Goal: Information Seeking & Learning: Learn about a topic

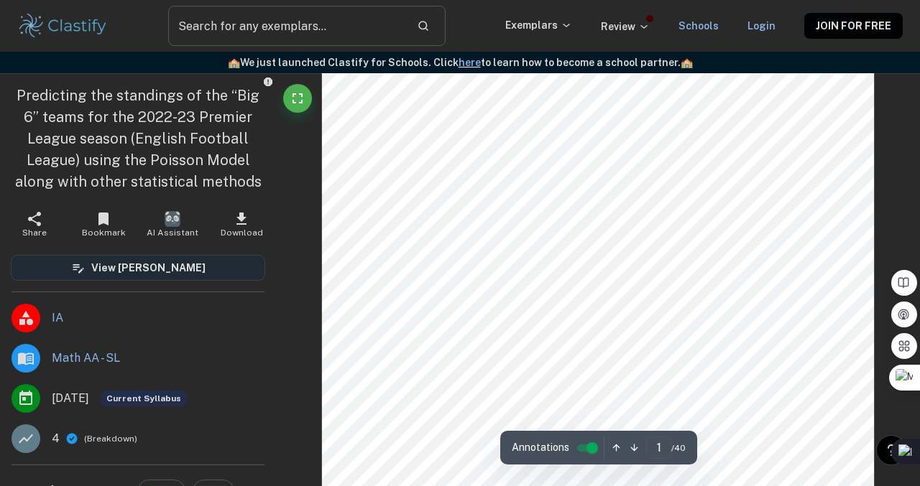
scroll to position [179, 0]
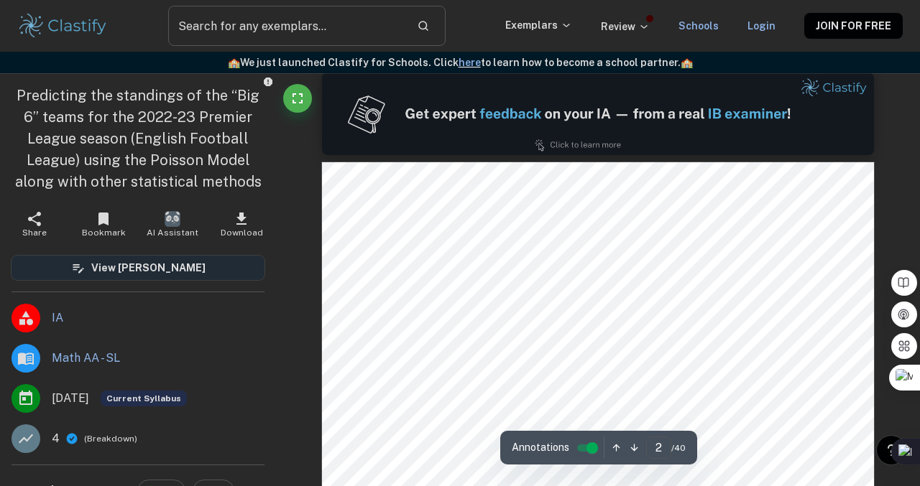
type input "1"
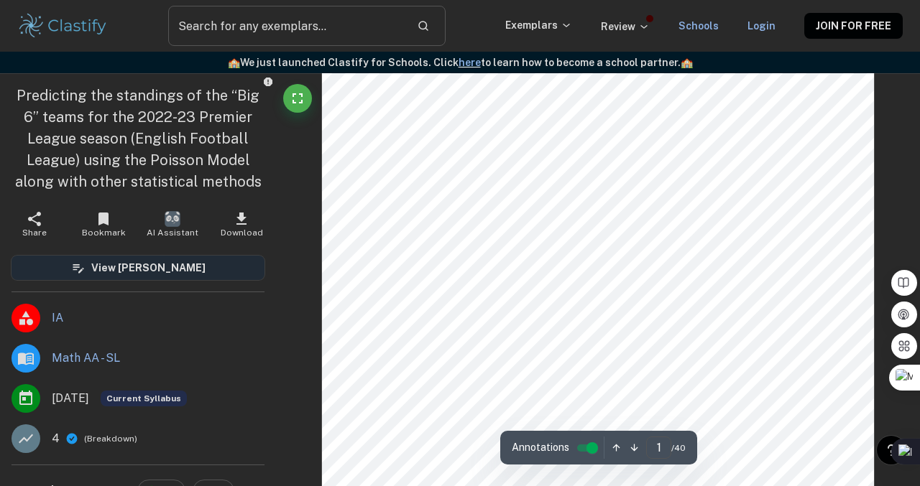
scroll to position [171, 0]
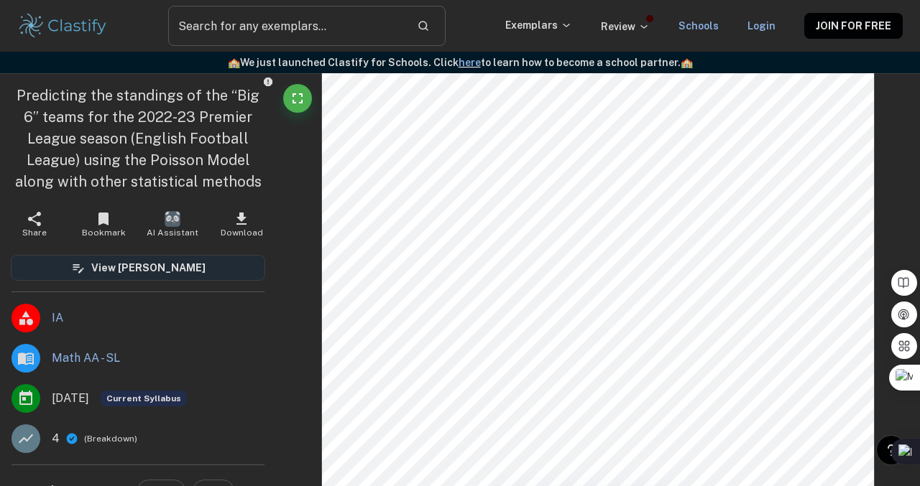
click at [57, 436] on p "4" at bounding box center [56, 438] width 8 height 17
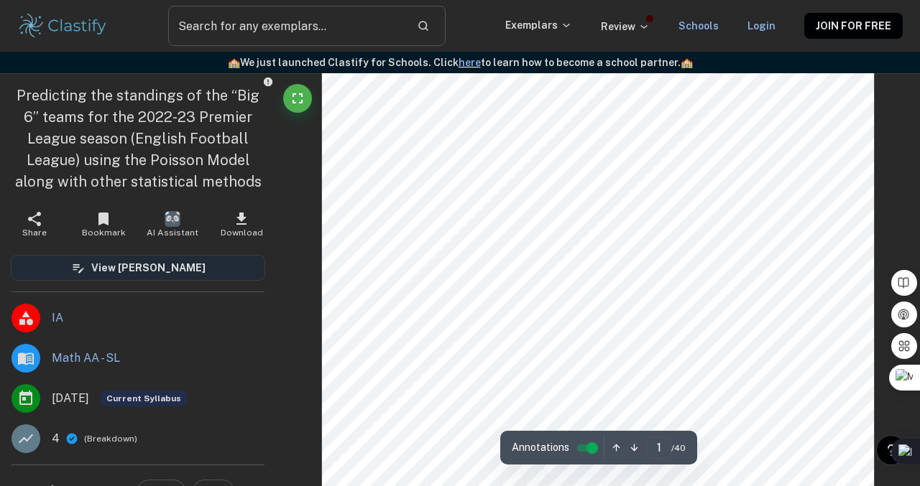
scroll to position [349, 0]
click at [53, 446] on p "4" at bounding box center [56, 438] width 8 height 17
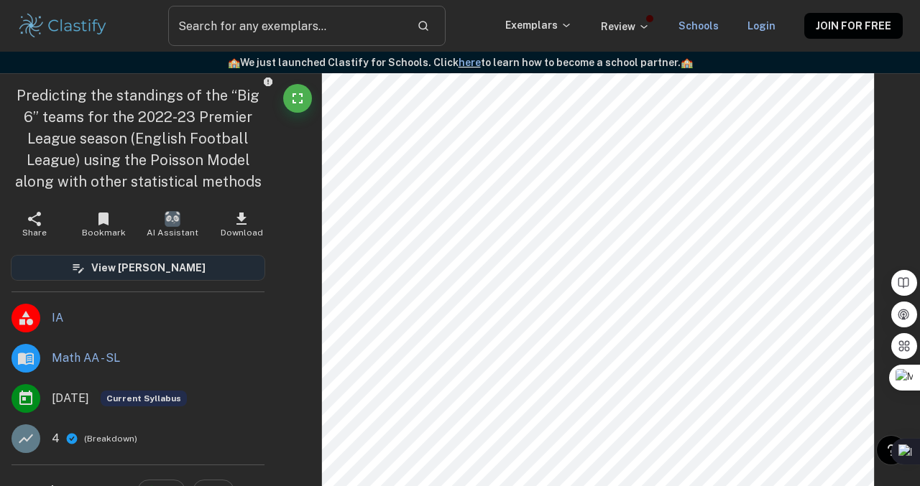
click at [54, 441] on p "4" at bounding box center [56, 438] width 8 height 17
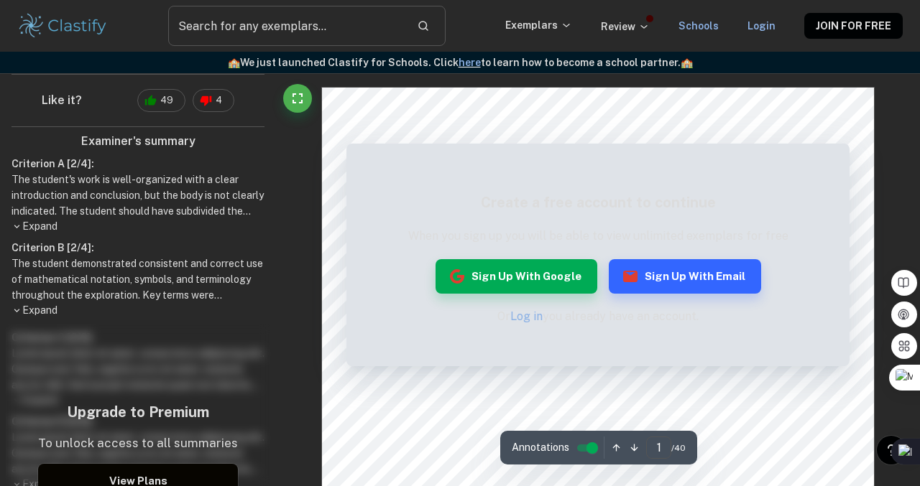
scroll to position [384, 0]
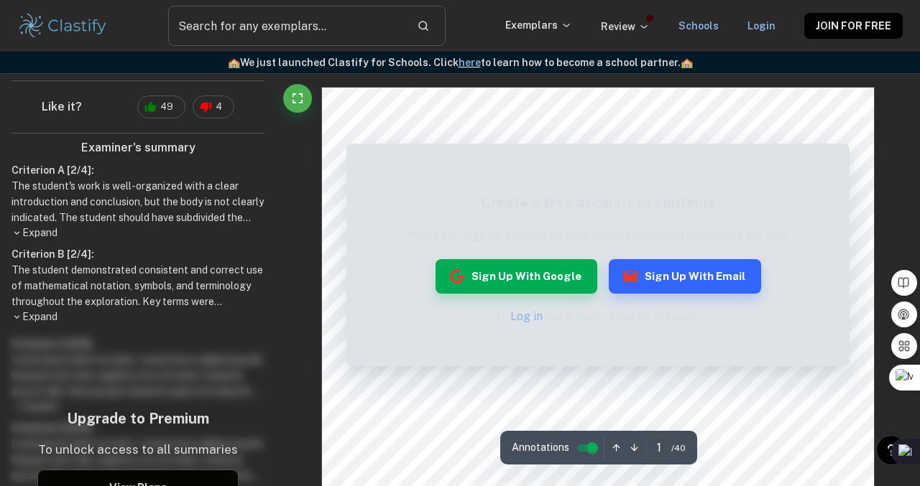
click at [39, 318] on p "Expand" at bounding box center [137, 317] width 253 height 15
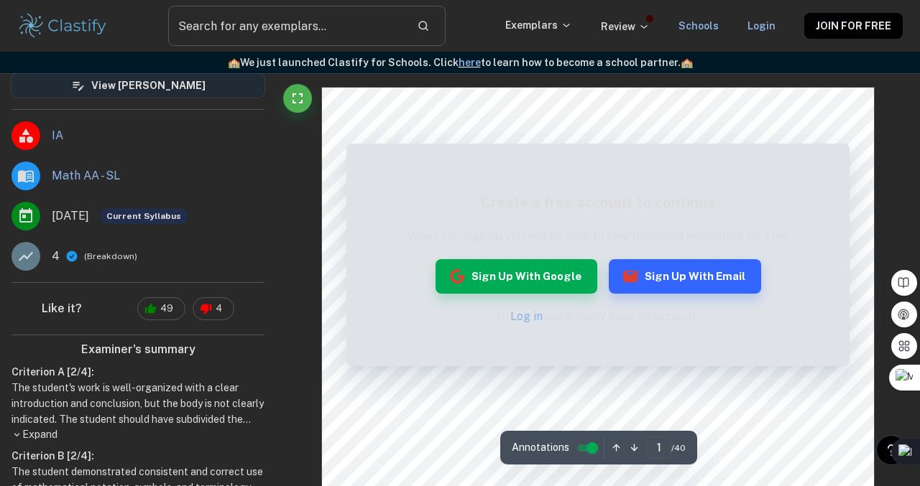
scroll to position [0, 0]
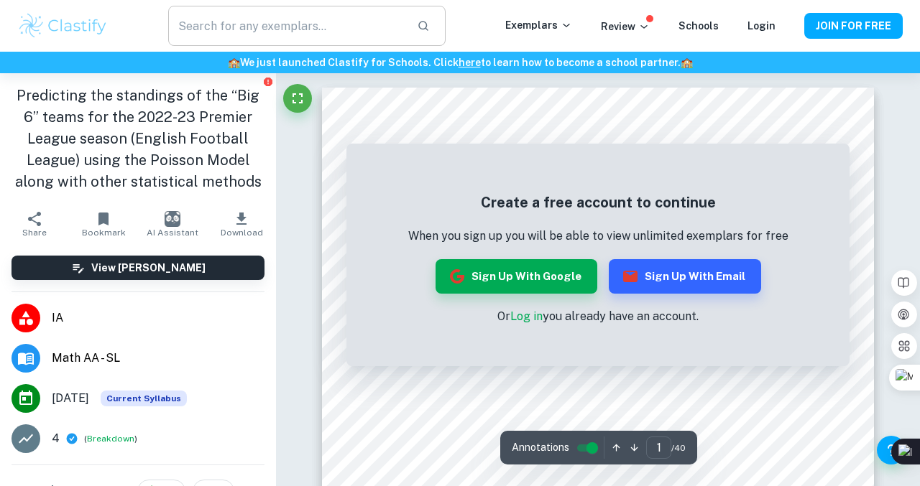
click at [299, 32] on input "text" at bounding box center [286, 26] width 237 height 40
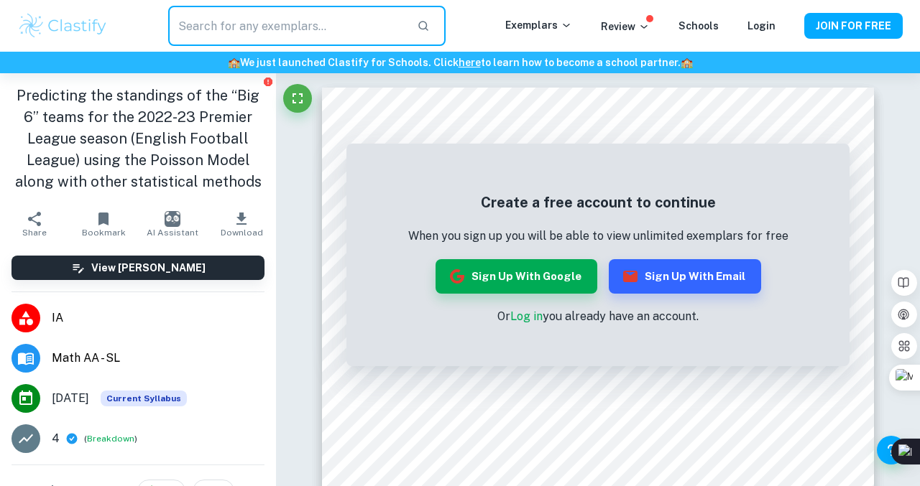
type input "I"
type input "math IA"
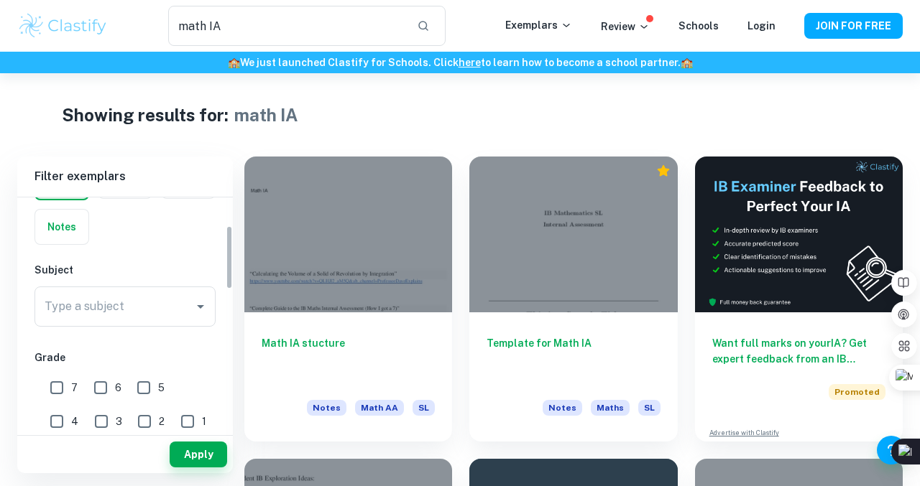
scroll to position [103, 0]
click at [98, 389] on input "6" at bounding box center [100, 385] width 29 height 29
checkbox input "true"
click at [64, 389] on input "7" at bounding box center [56, 385] width 29 height 29
checkbox input "true"
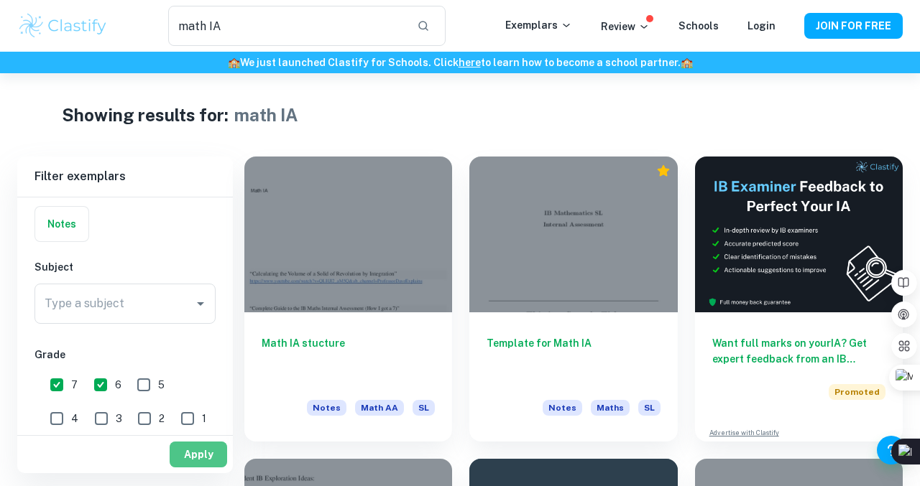
click at [189, 457] on button "Apply" at bounding box center [198, 455] width 57 height 26
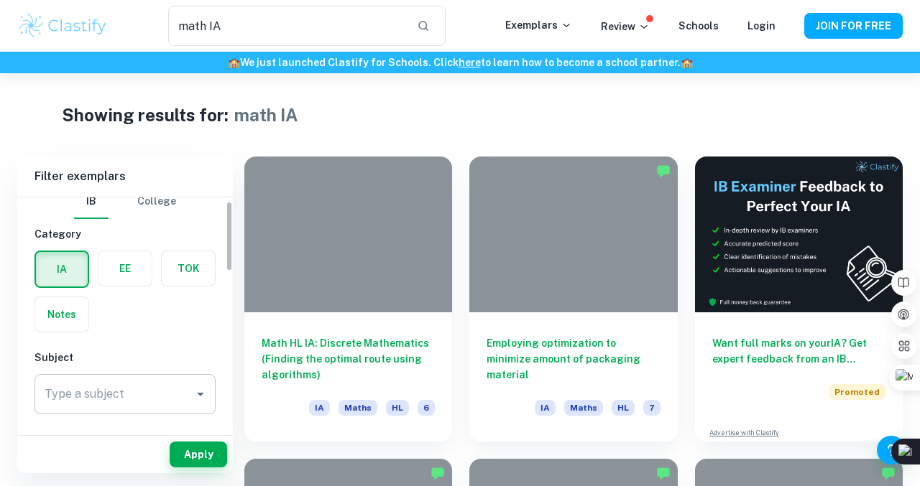
scroll to position [12, 0]
click at [153, 374] on div "Subject Type a subject Type a subject" at bounding box center [124, 386] width 181 height 70
click at [147, 384] on input "Type a subject" at bounding box center [114, 395] width 147 height 27
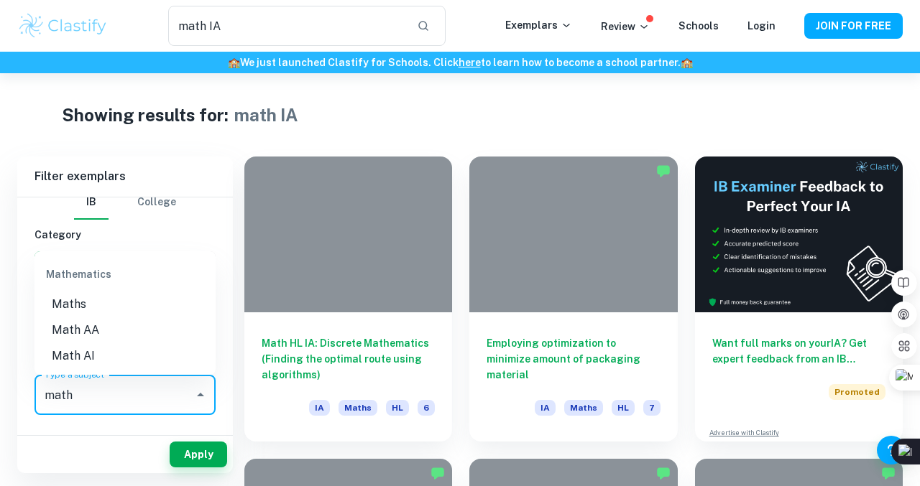
click at [91, 338] on li "Math AA" at bounding box center [124, 331] width 181 height 26
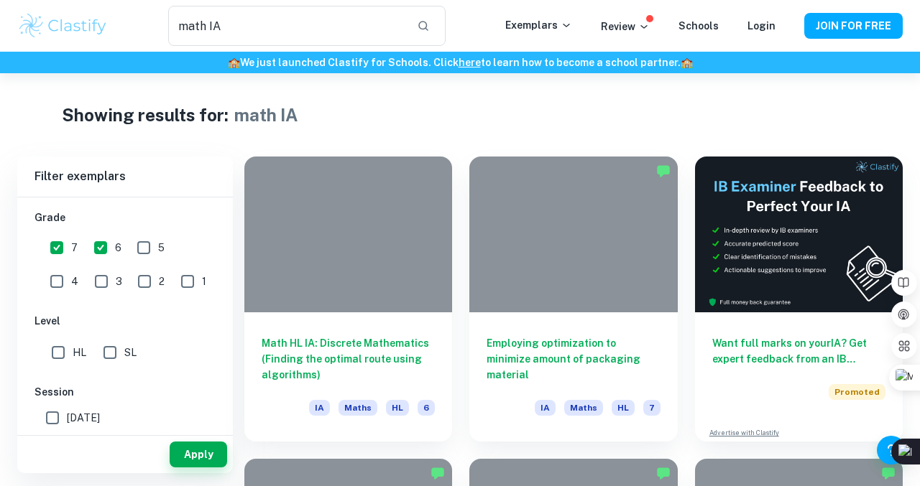
type input "Math AA"
click at [115, 351] on input "SL" at bounding box center [110, 352] width 29 height 29
checkbox input "true"
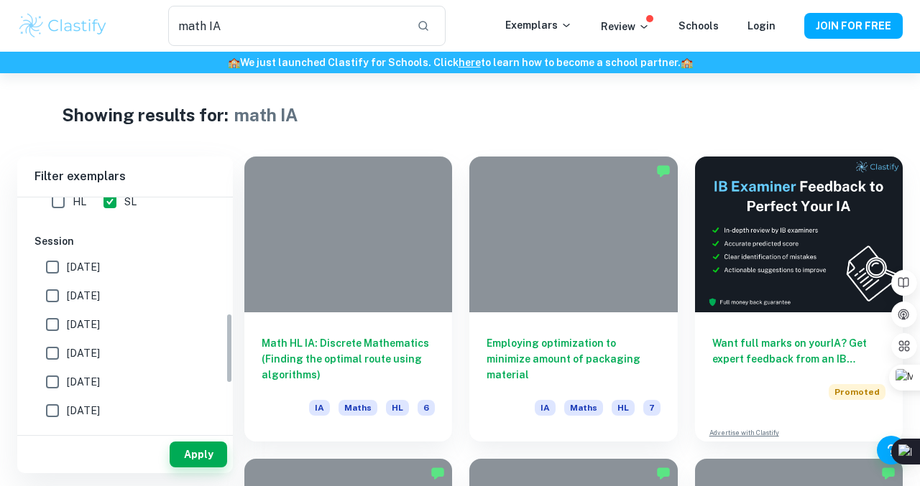
scroll to position [417, 0]
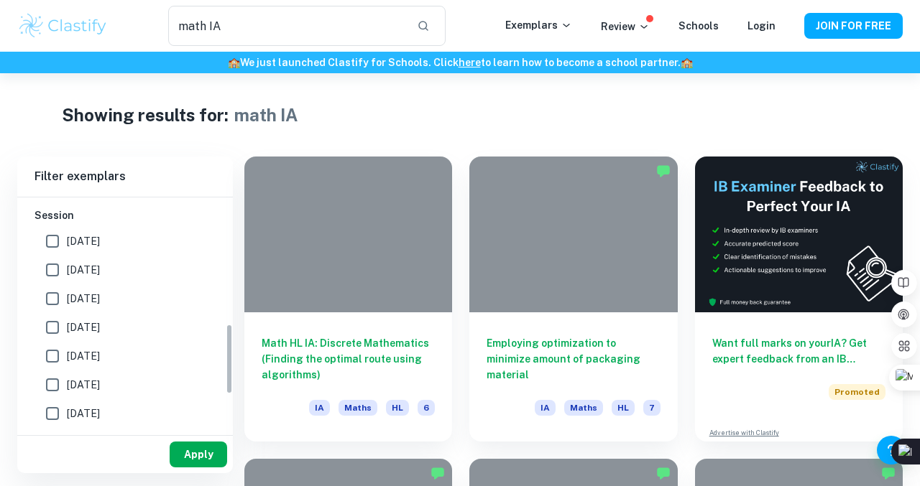
click at [191, 459] on button "Apply" at bounding box center [198, 455] width 57 height 26
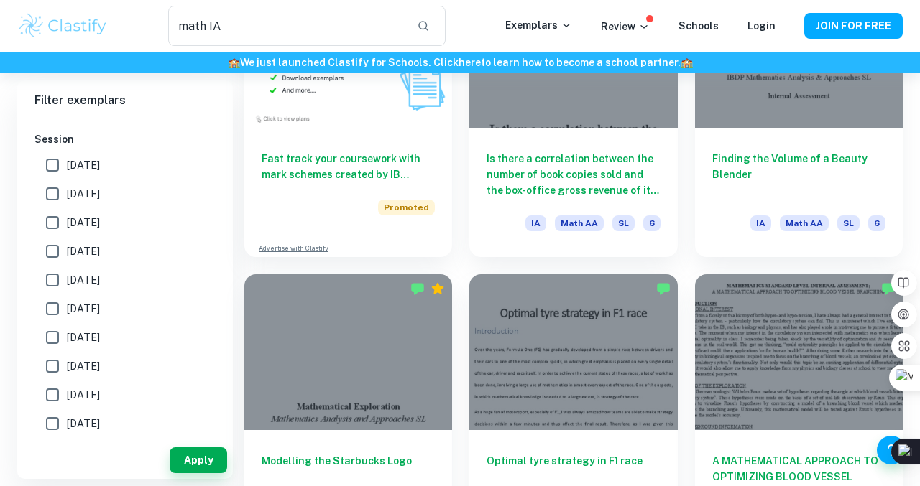
scroll to position [790, 0]
click at [505, 331] on div at bounding box center [573, 352] width 208 height 156
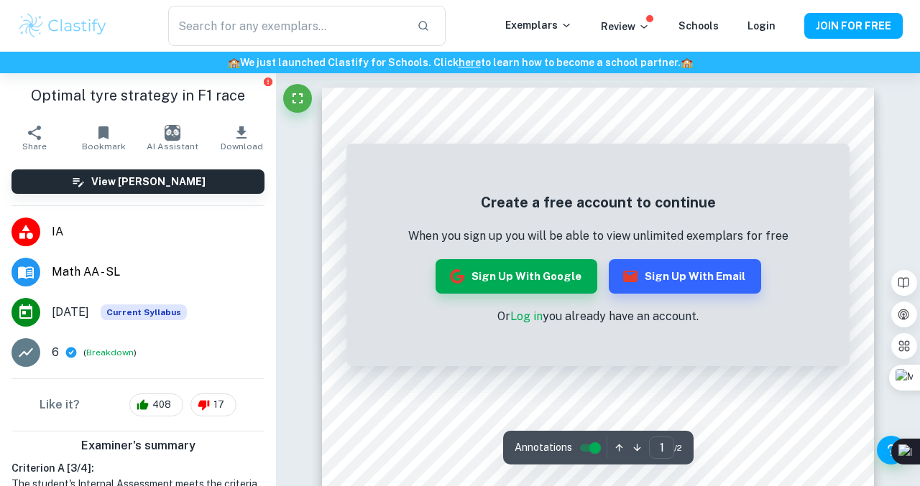
type input "math IA"
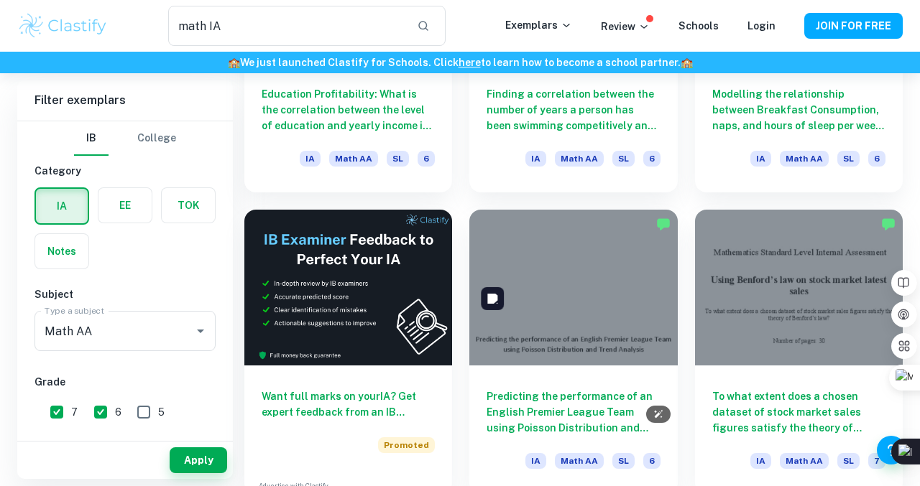
scroll to position [2131, 0]
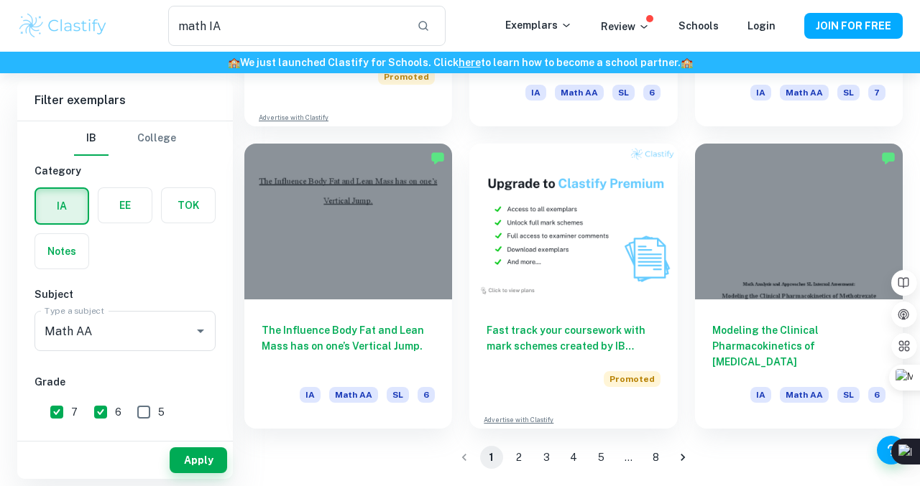
click at [524, 462] on button "2" at bounding box center [518, 457] width 23 height 23
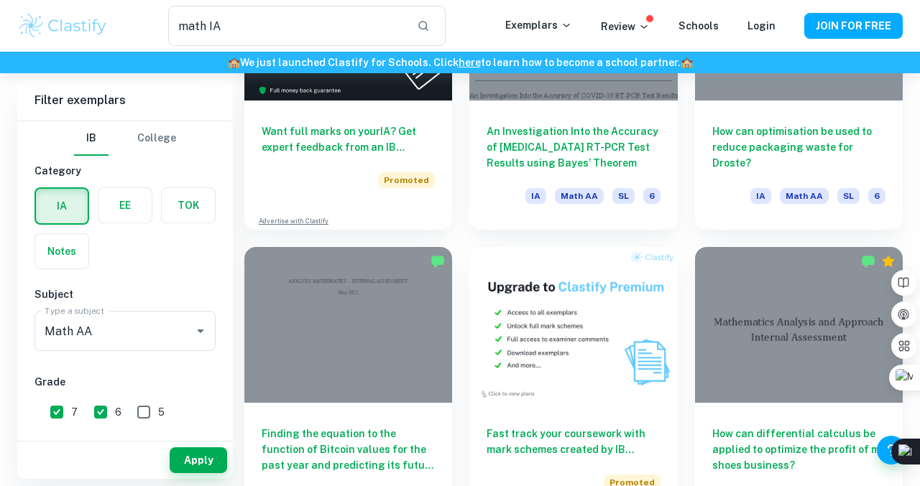
scroll to position [2131, 0]
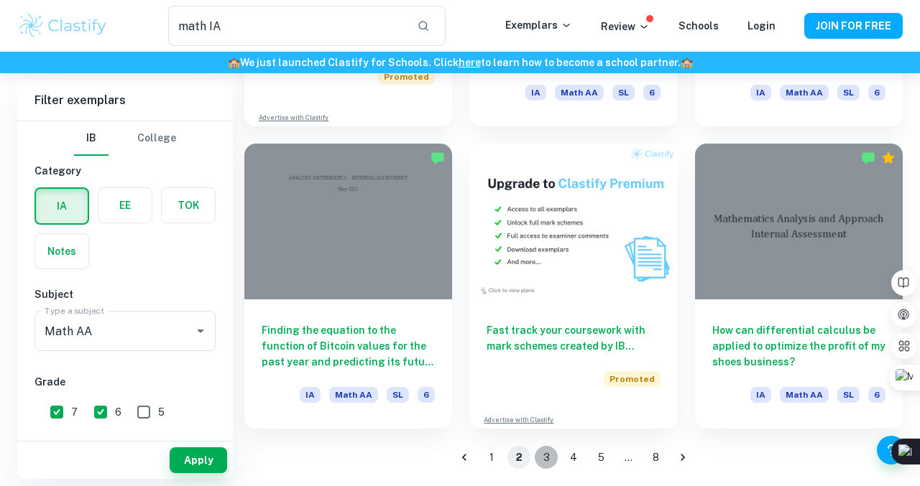
click at [545, 453] on button "3" at bounding box center [546, 457] width 23 height 23
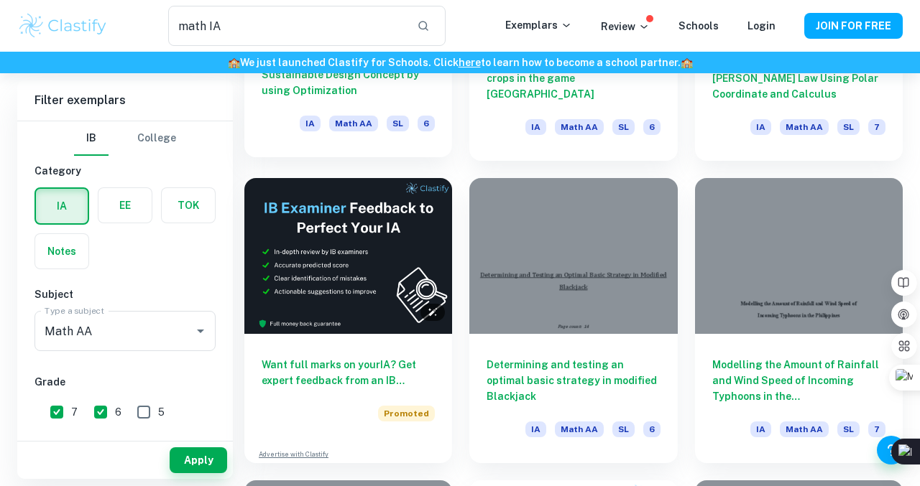
scroll to position [1794, 0]
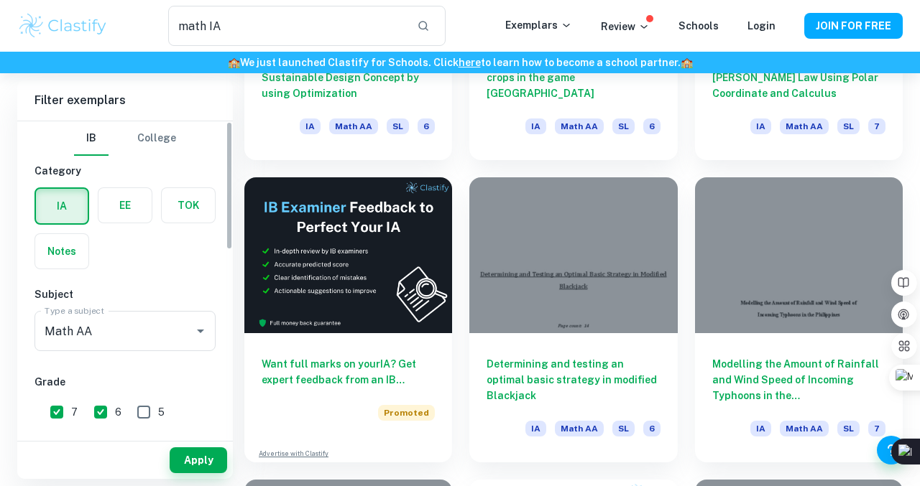
click at [110, 412] on input "6" at bounding box center [100, 412] width 29 height 29
checkbox input "false"
click at [187, 456] on button "Apply" at bounding box center [198, 461] width 57 height 26
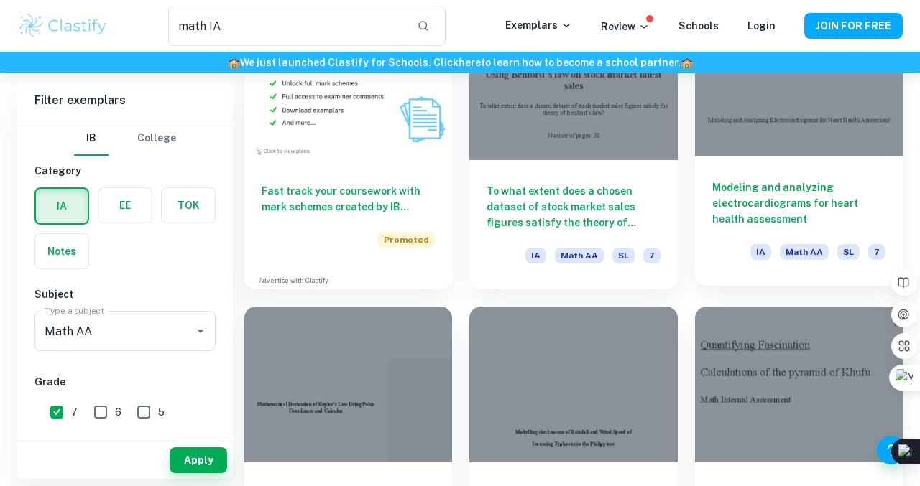
scroll to position [758, 0]
click at [769, 207] on h6 "Modeling and analyzing electrocardiograms for heart health assessment" at bounding box center [798, 202] width 173 height 47
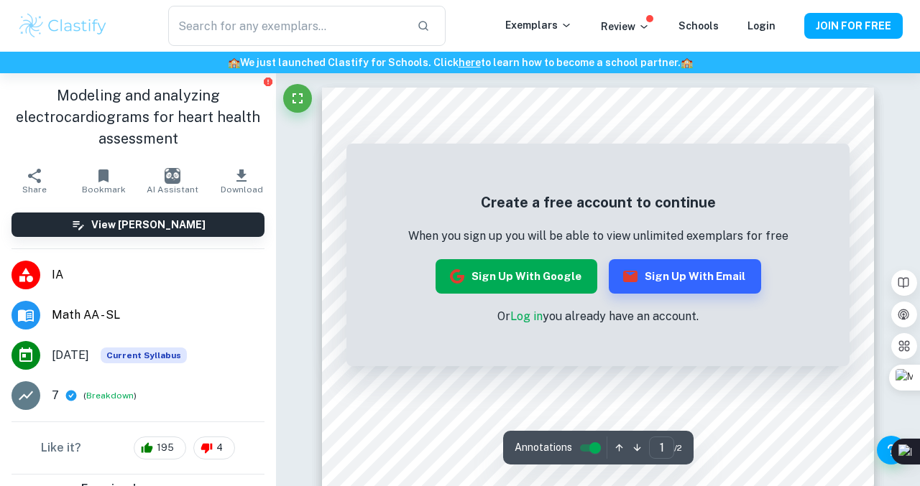
click at [509, 274] on button "Sign up with Google" at bounding box center [516, 276] width 162 height 34
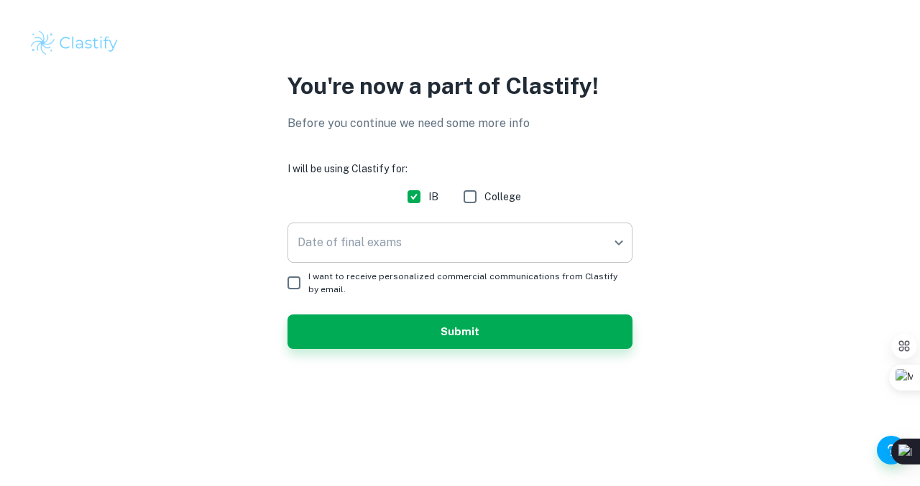
click at [381, 254] on body "We value your privacy We use cookies to enhance your browsing experience, serve…" at bounding box center [460, 243] width 920 height 486
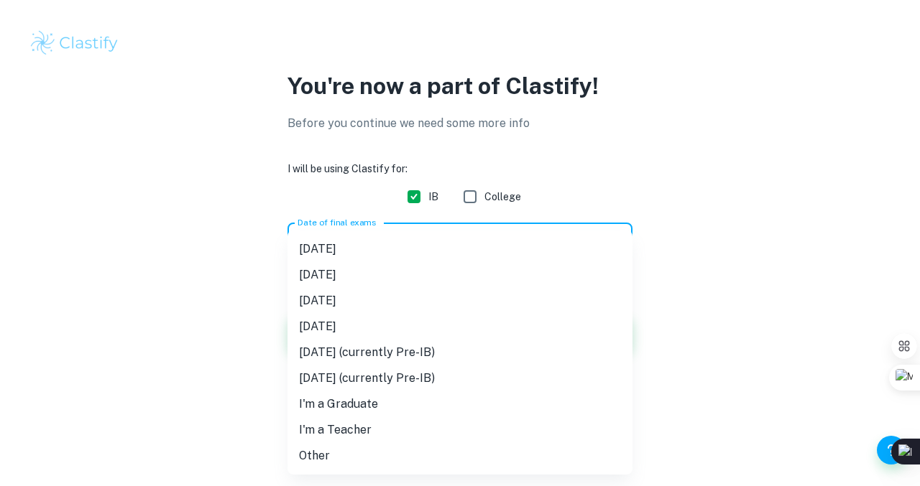
click at [719, 215] on div at bounding box center [460, 243] width 920 height 486
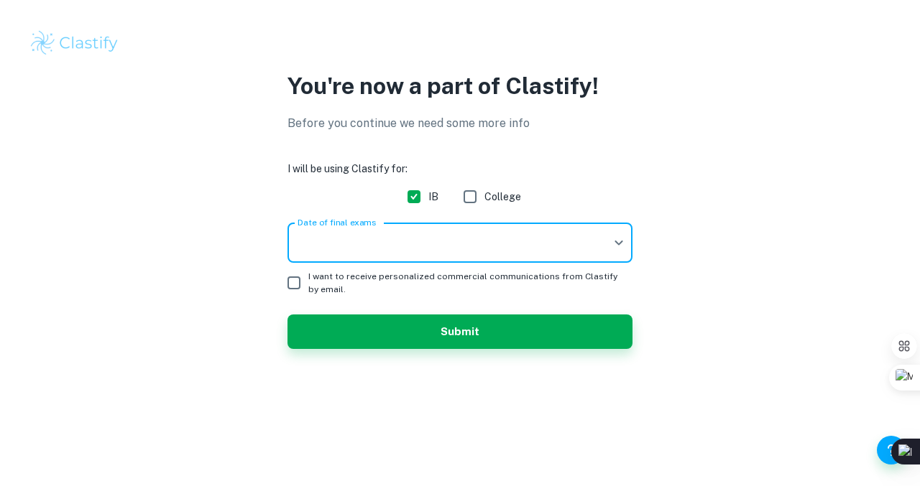
click at [561, 246] on body "We value your privacy We use cookies to enhance your browsing experience, serve…" at bounding box center [460, 243] width 920 height 486
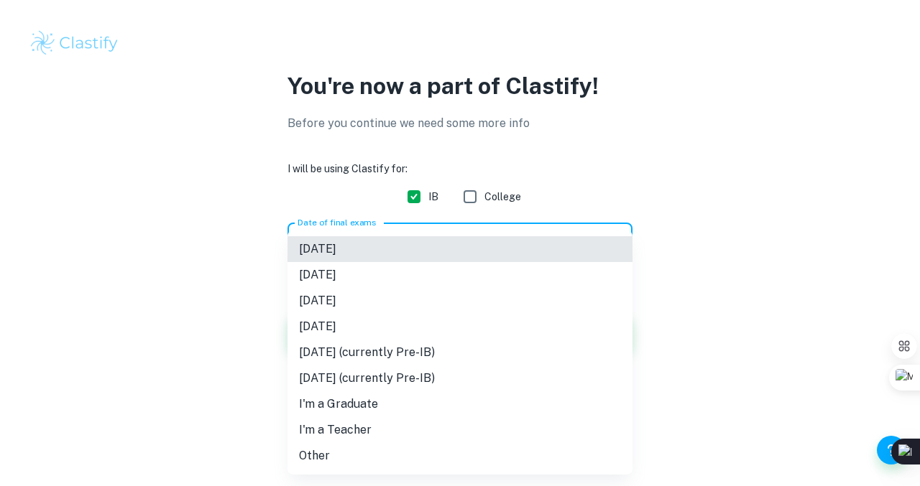
click at [461, 298] on li "May 2026" at bounding box center [459, 301] width 345 height 26
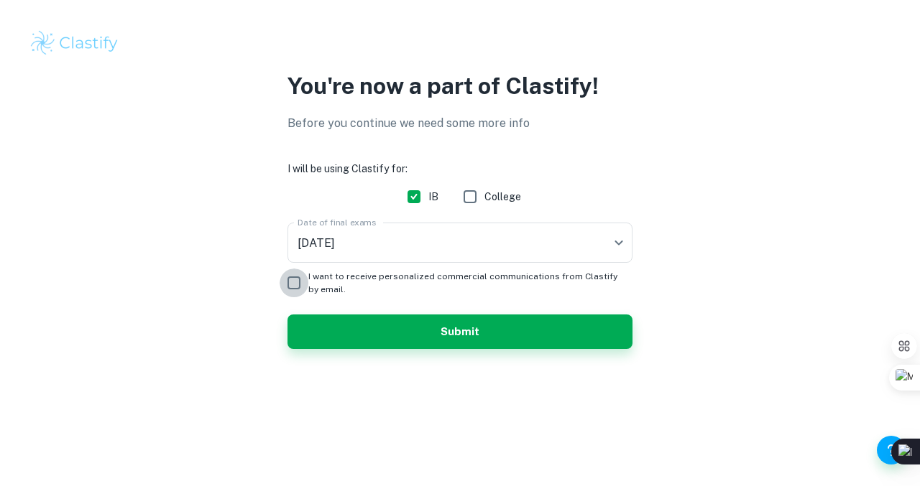
click at [300, 285] on input "I want to receive personalized commercial communications from Clastify by email." at bounding box center [294, 283] width 29 height 29
checkbox input "true"
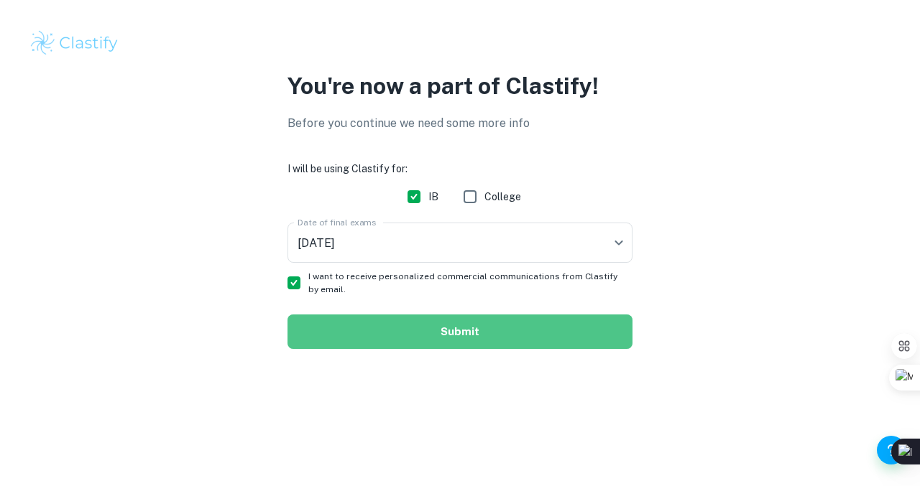
click at [337, 331] on button "Submit" at bounding box center [459, 332] width 345 height 34
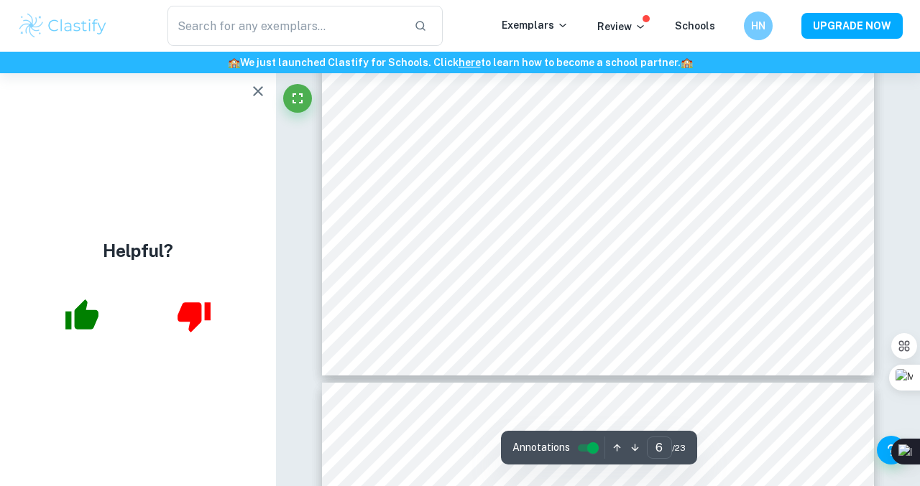
scroll to position [4583, 0]
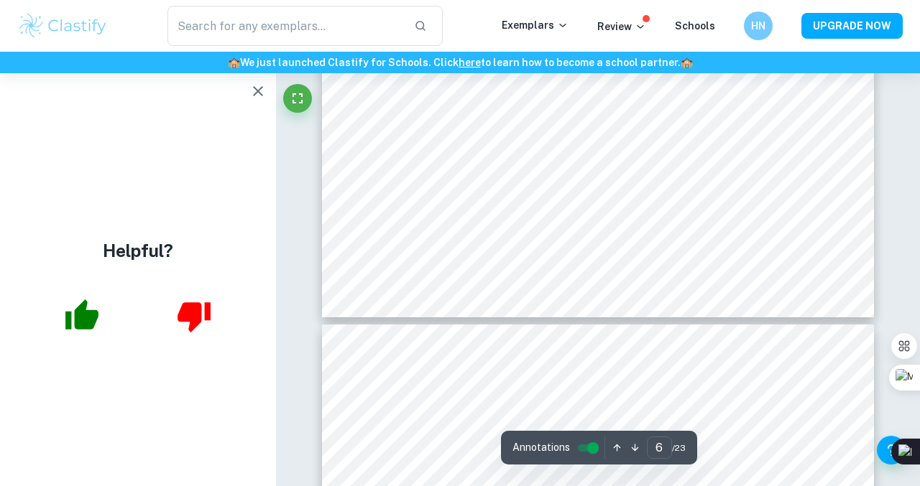
type input "7"
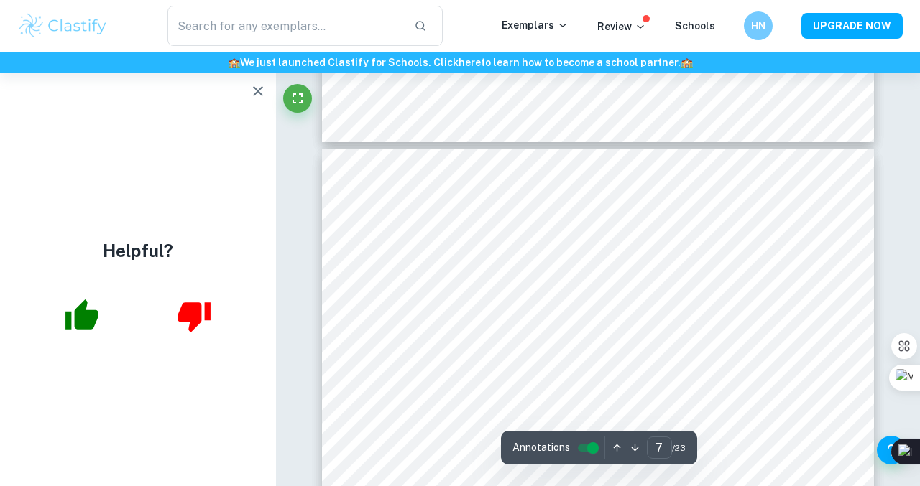
scroll to position [4844, 0]
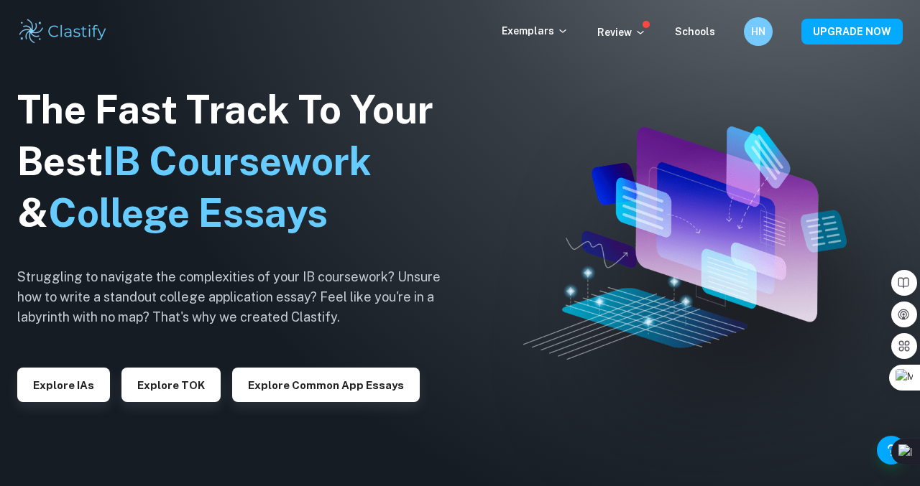
click at [57, 415] on div "The Fast Track To Your Best IB Coursework & College Essays Struggling to naviga…" at bounding box center [240, 244] width 446 height 492
click at [57, 393] on button "Explore IAs" at bounding box center [63, 385] width 93 height 34
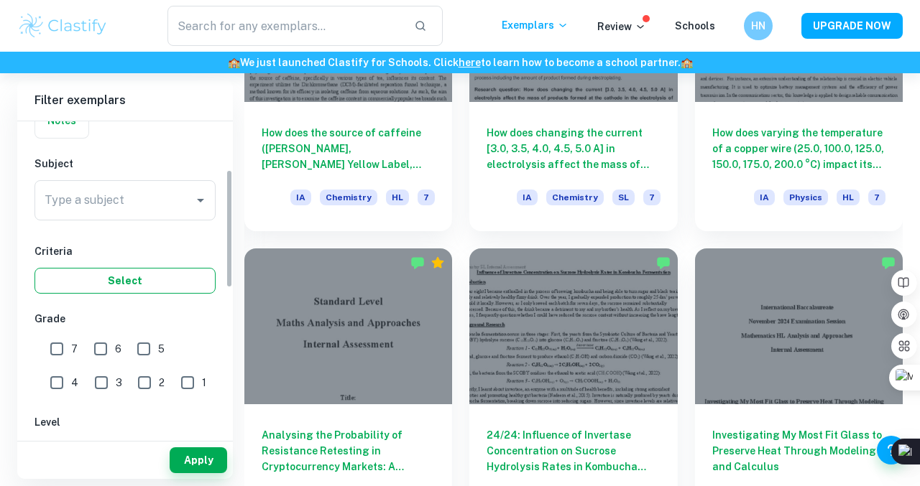
scroll to position [141, 0]
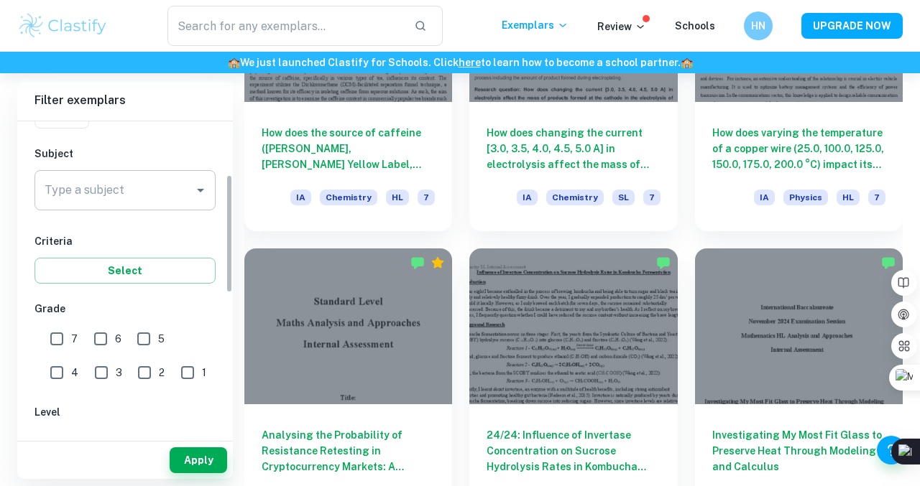
click at [116, 189] on input "Type a subject" at bounding box center [114, 190] width 147 height 27
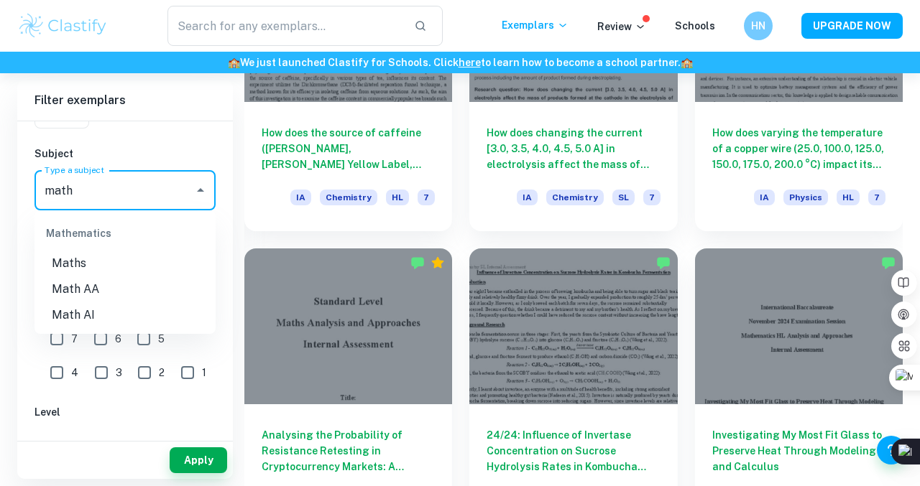
click at [129, 299] on li "Math AA" at bounding box center [124, 290] width 181 height 26
type input "Math AA"
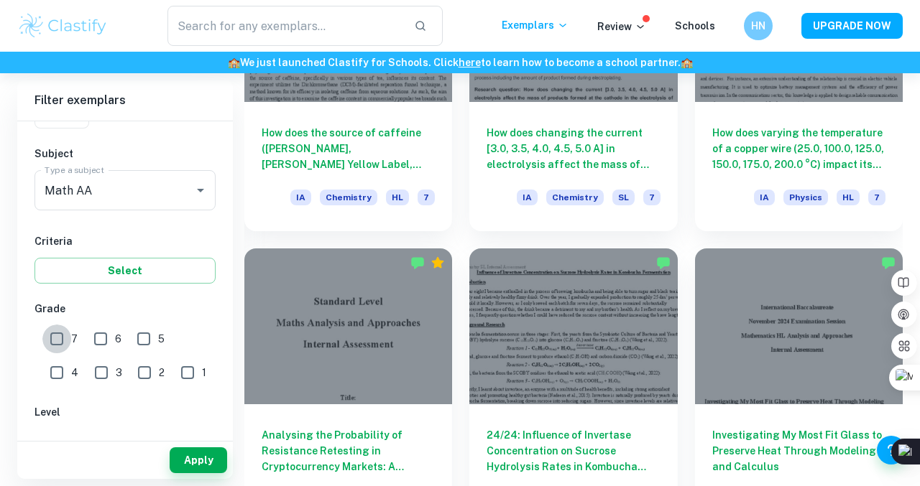
click at [57, 338] on input "7" at bounding box center [56, 339] width 29 height 29
checkbox input "true"
click at [195, 456] on button "Apply" at bounding box center [198, 461] width 57 height 26
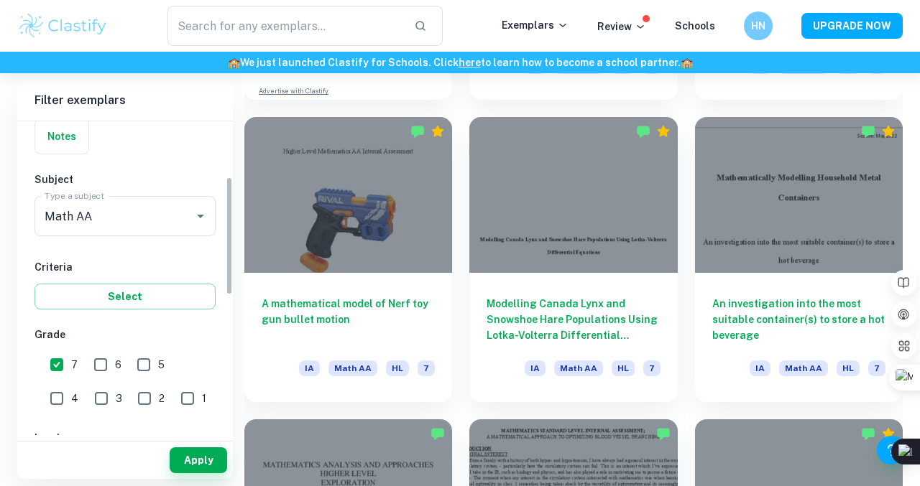
scroll to position [204, 0]
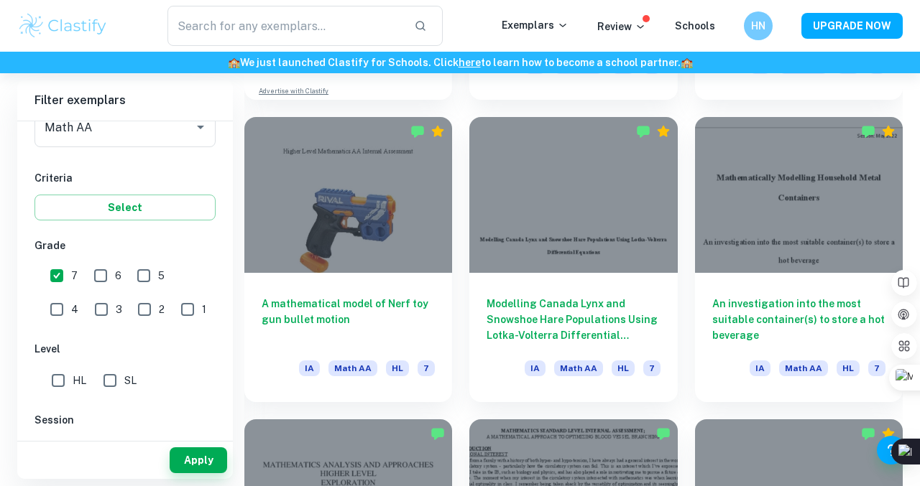
click at [117, 378] on input "SL" at bounding box center [110, 380] width 29 height 29
checkbox input "true"
click at [190, 456] on button "Apply" at bounding box center [198, 461] width 57 height 26
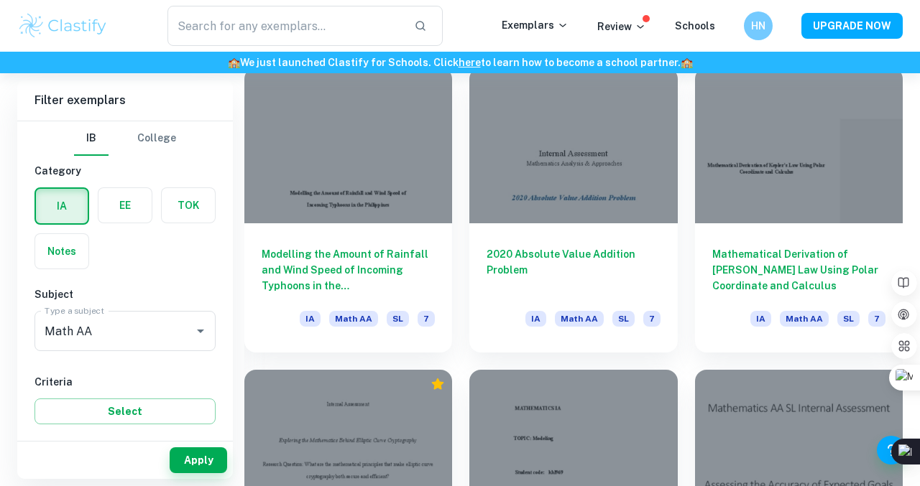
scroll to position [2839, 0]
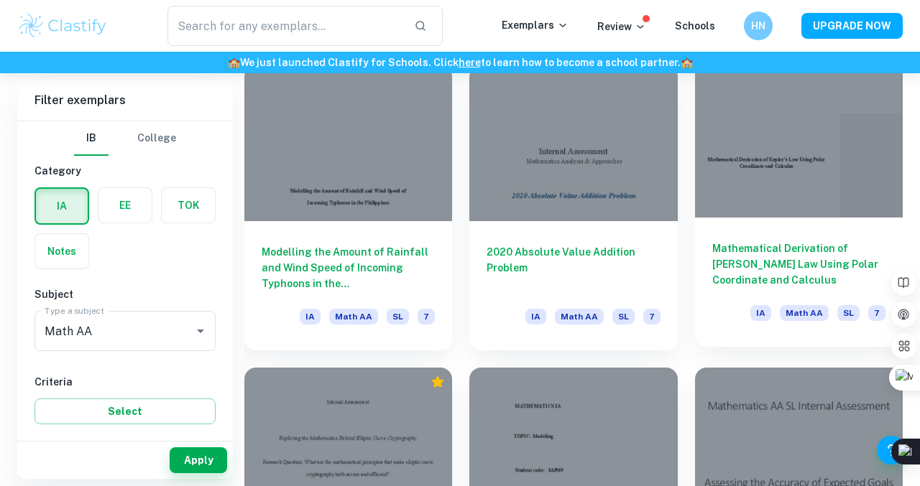
click at [727, 213] on div at bounding box center [799, 140] width 208 height 156
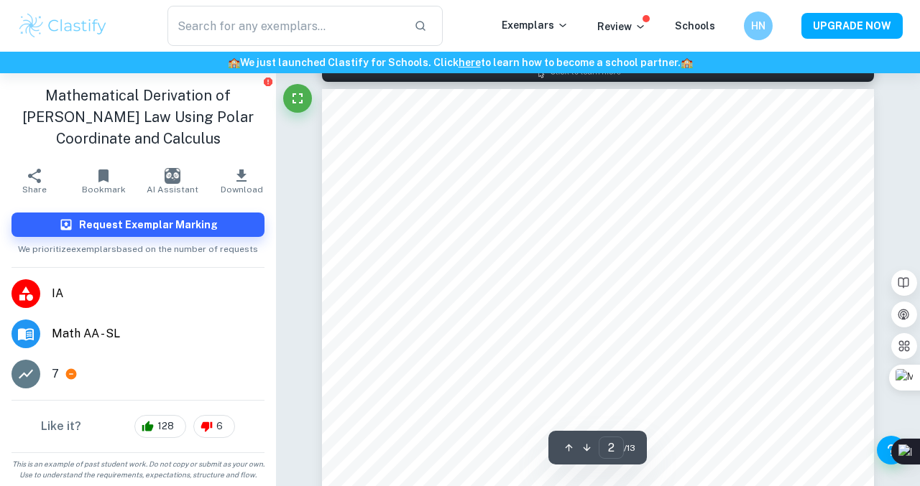
scroll to position [877, 0]
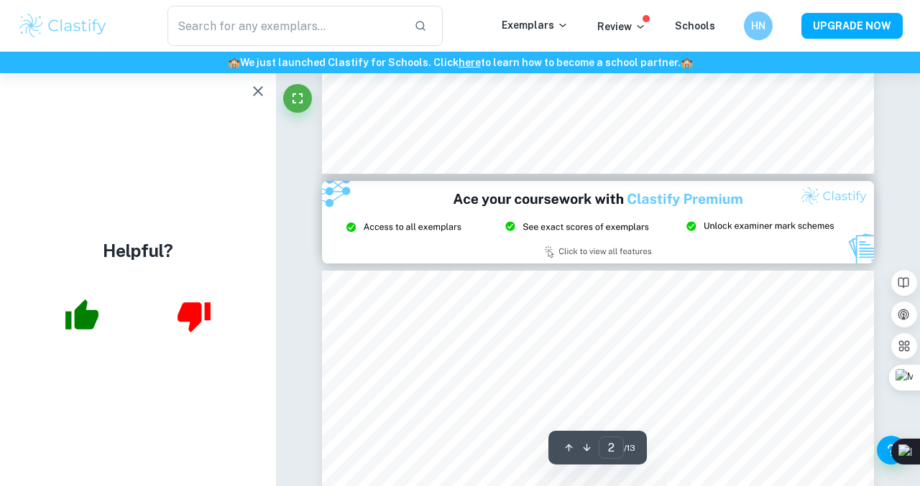
type input "3"
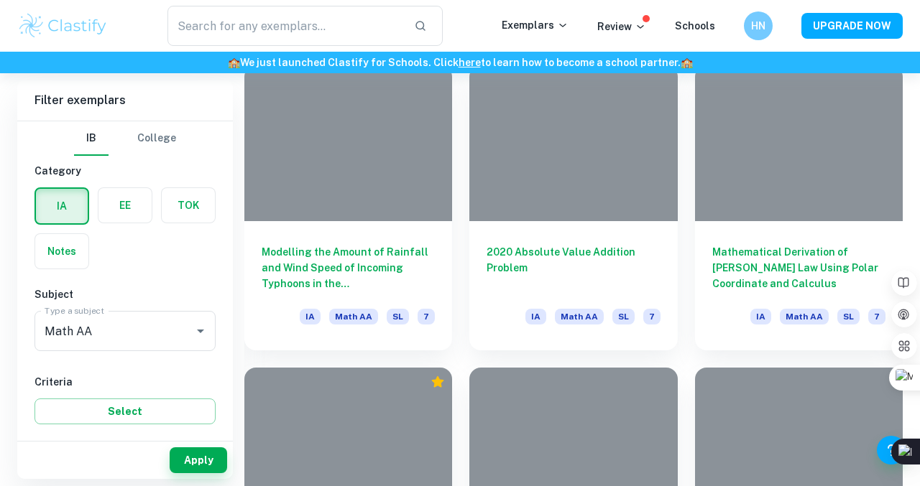
scroll to position [721, 0]
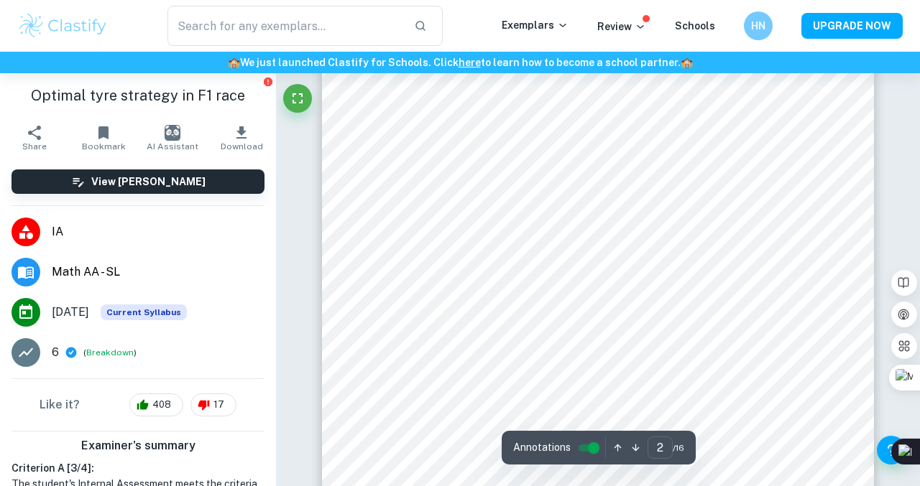
scroll to position [1221, 0]
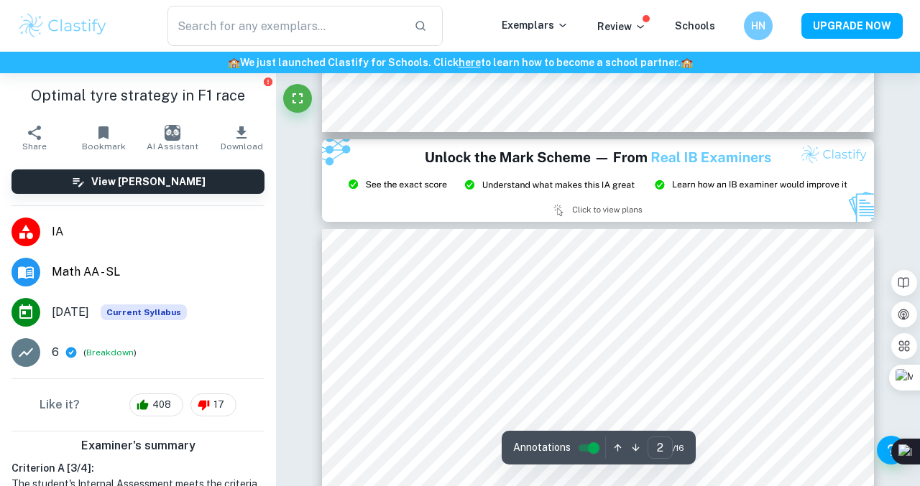
type input "3"
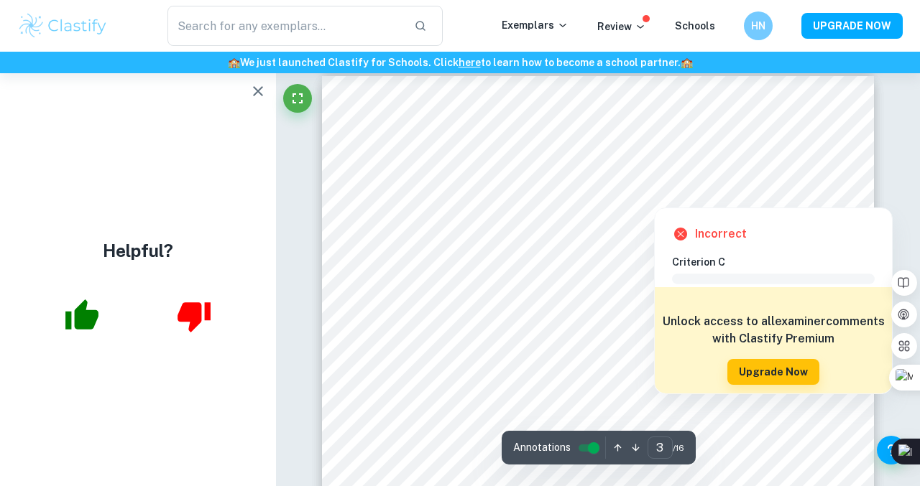
scroll to position [1738, 0]
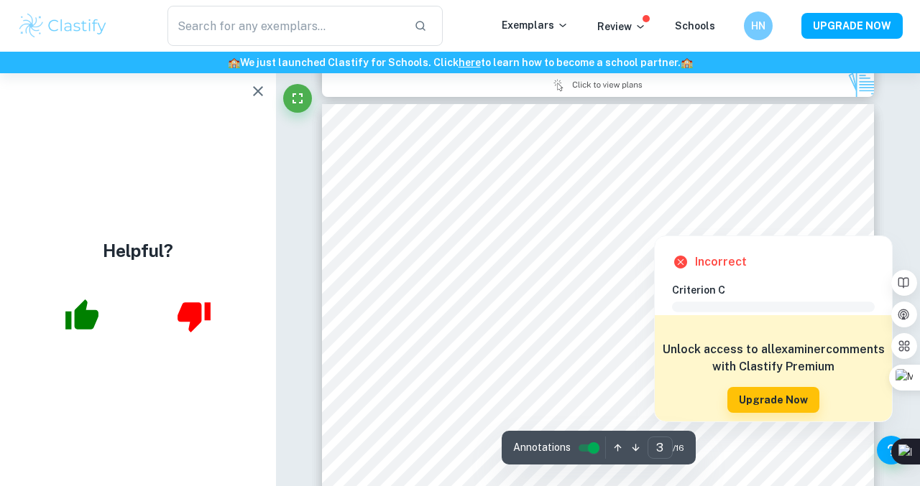
click at [815, 216] on div at bounding box center [823, 217] width 30 height 30
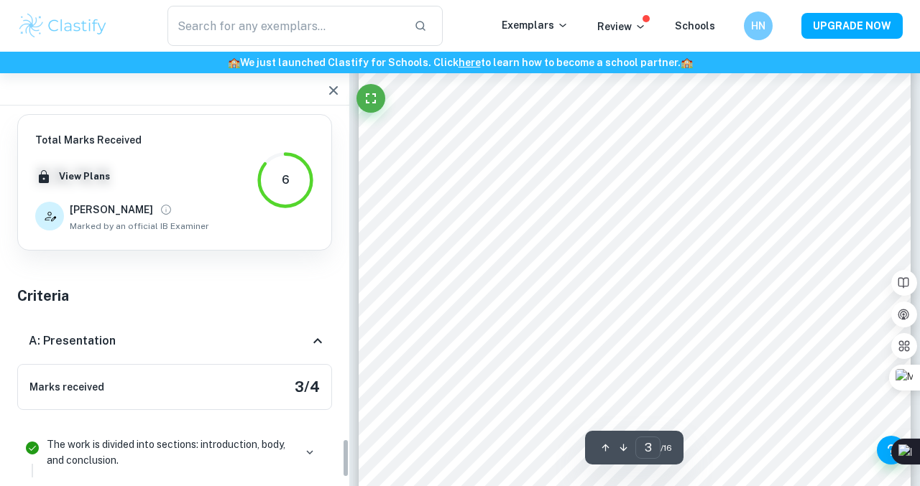
click at [725, 227] on div at bounding box center [635, 315] width 552 height 780
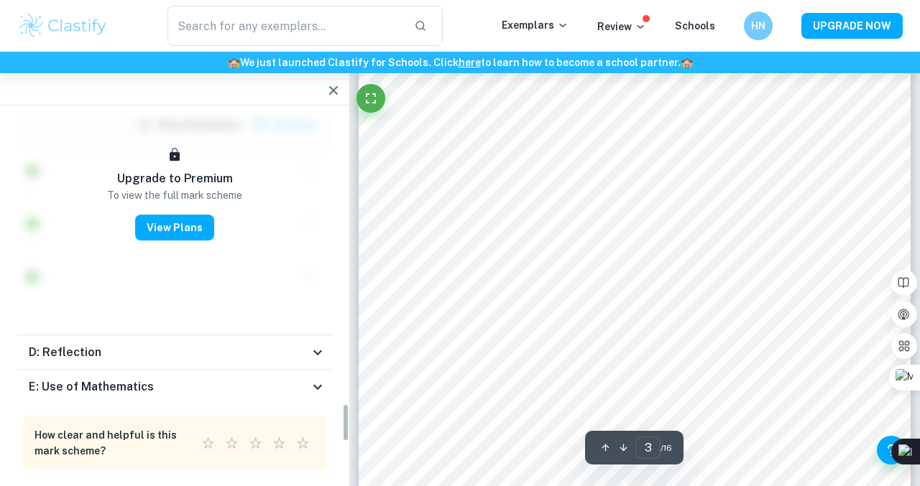
scroll to position [2746, 0]
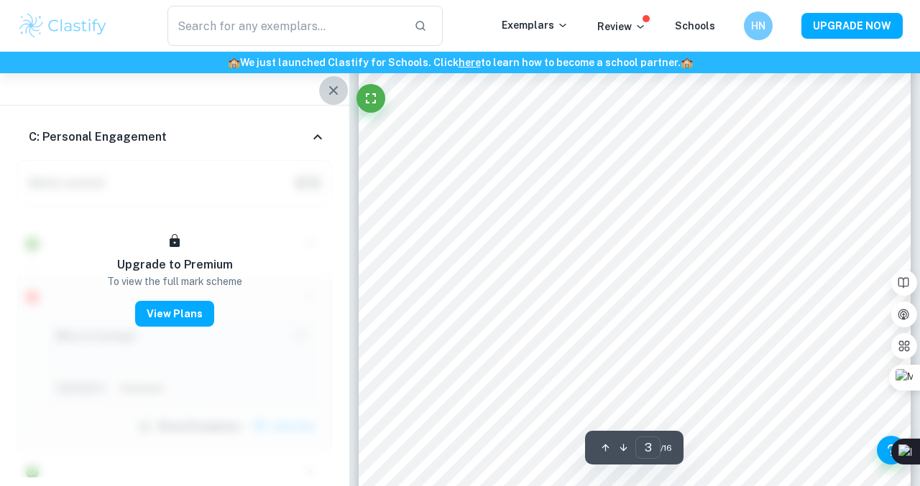
click at [341, 95] on icon "button" at bounding box center [333, 90] width 17 height 17
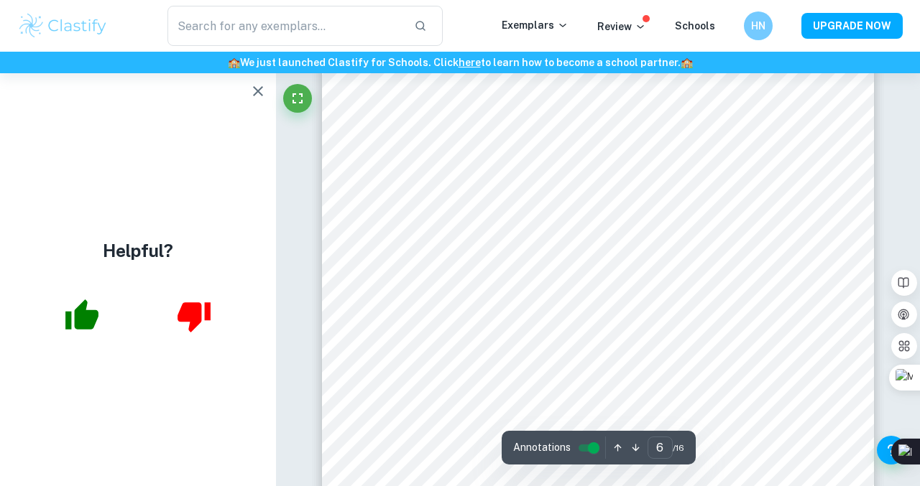
scroll to position [4083, 0]
click at [64, 324] on icon "button" at bounding box center [82, 316] width 36 height 36
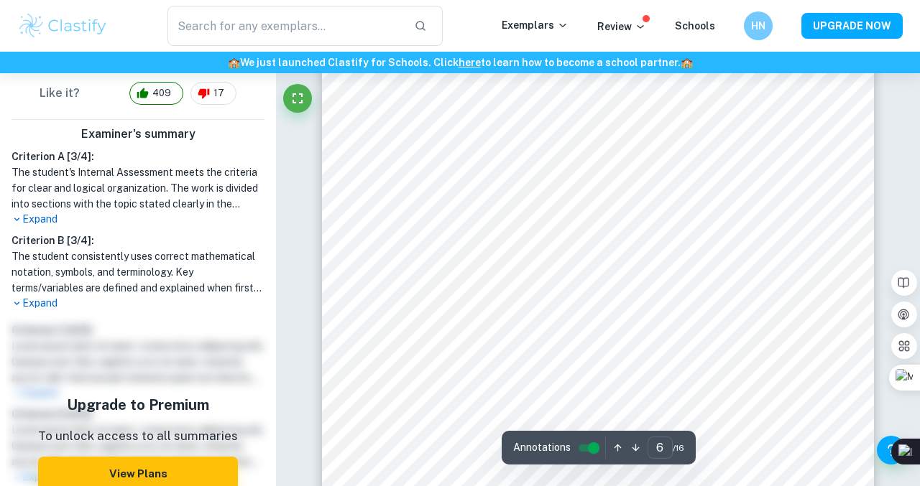
scroll to position [313, 0]
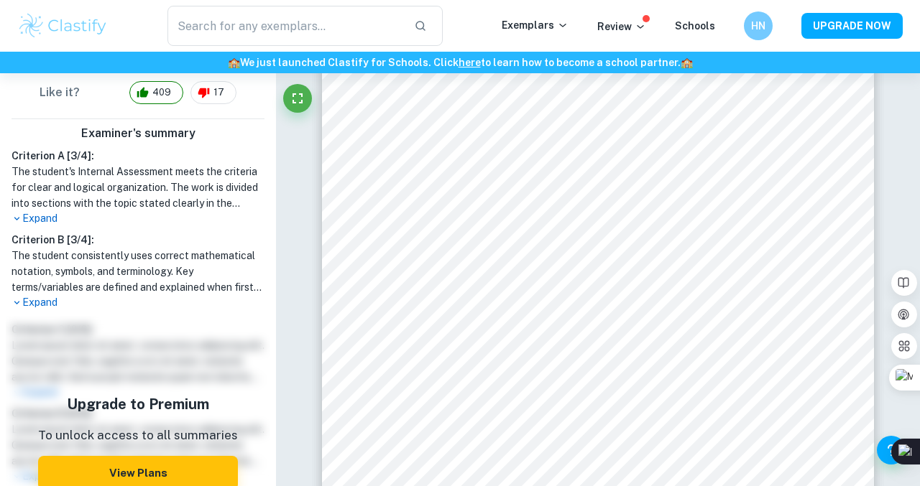
click at [35, 217] on p "Expand" at bounding box center [137, 218] width 253 height 15
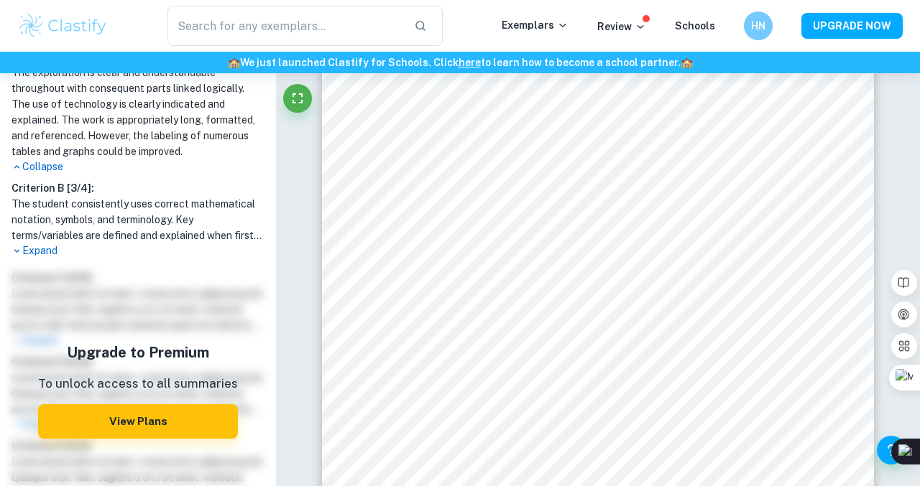
scroll to position [524, 0]
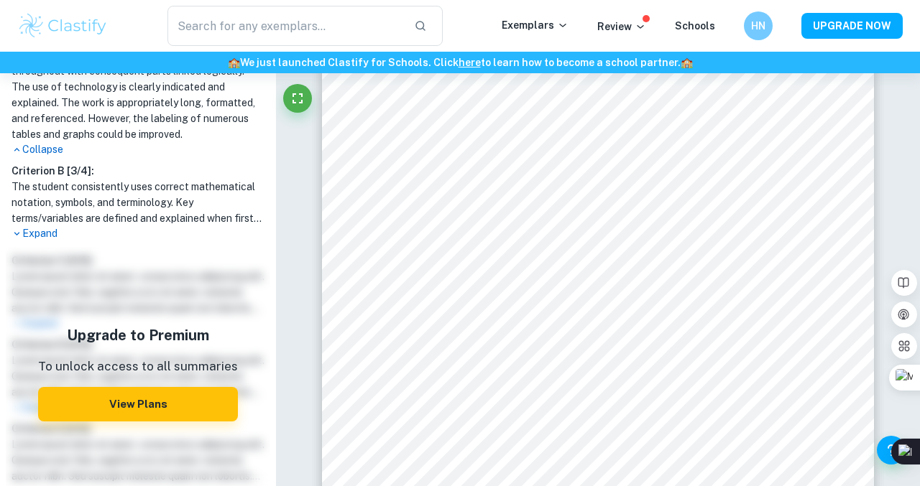
click at [36, 235] on p "Expand" at bounding box center [137, 233] width 253 height 15
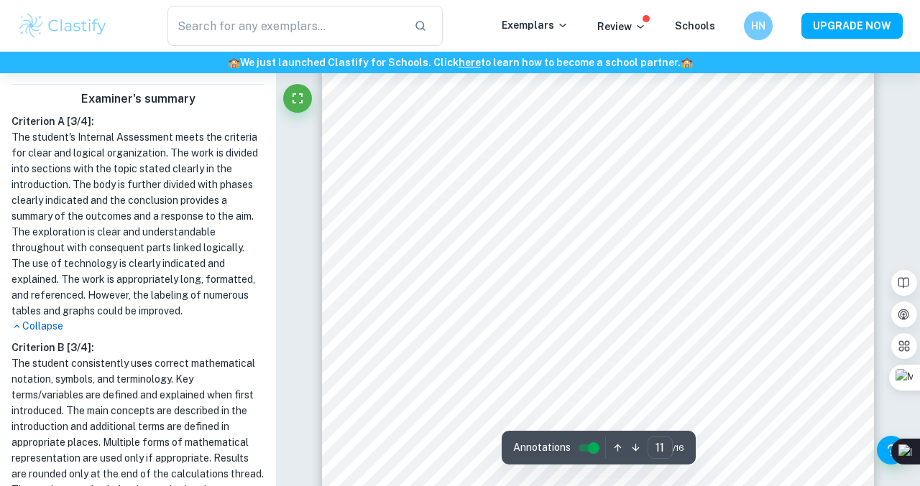
scroll to position [8443, 0]
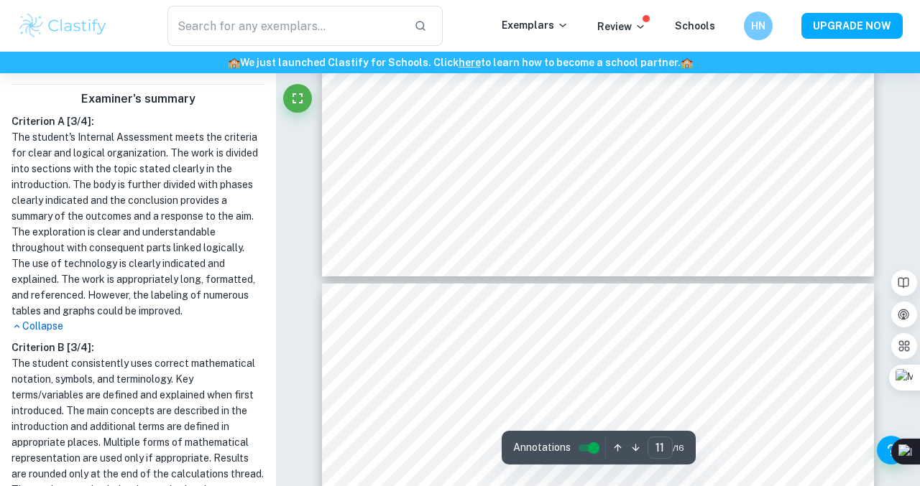
type input "12"
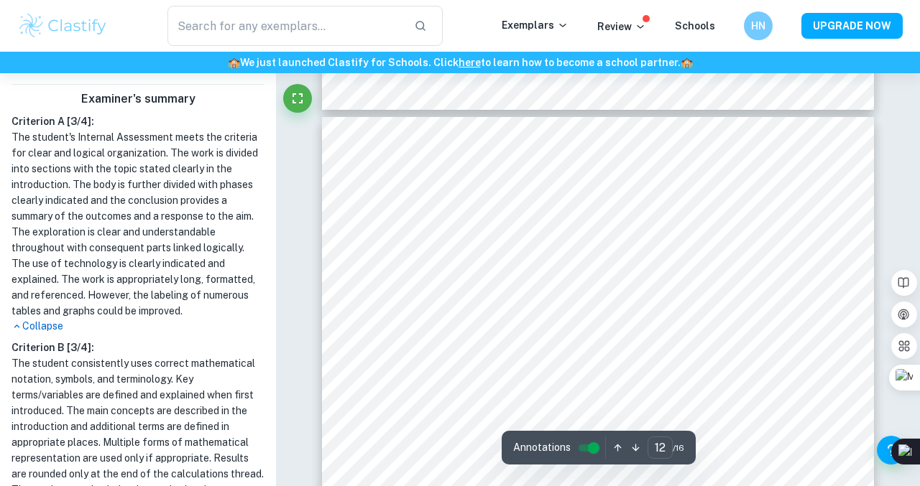
scroll to position [8818, 0]
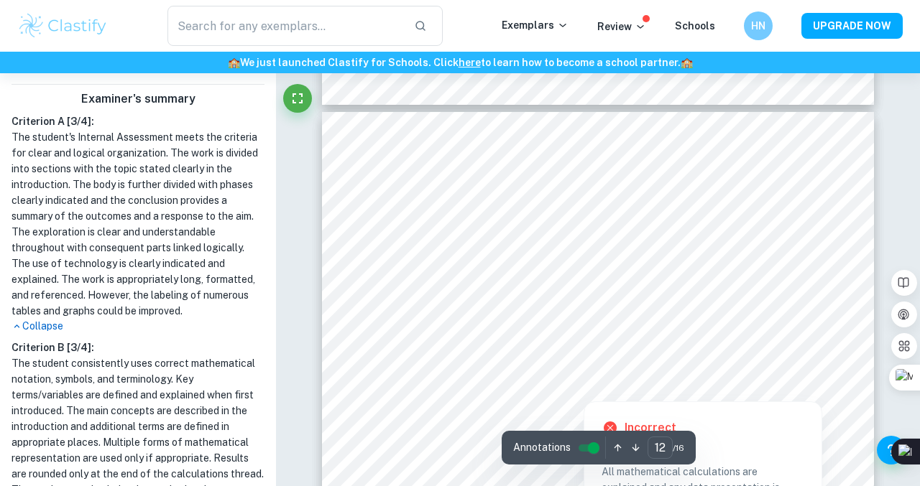
click at [469, 213] on div at bounding box center [589, 217] width 404 height 55
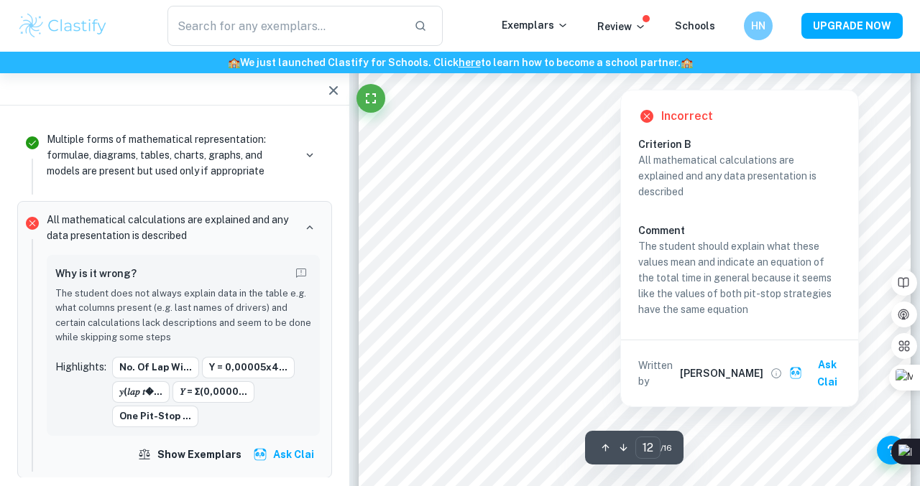
scroll to position [8951, 0]
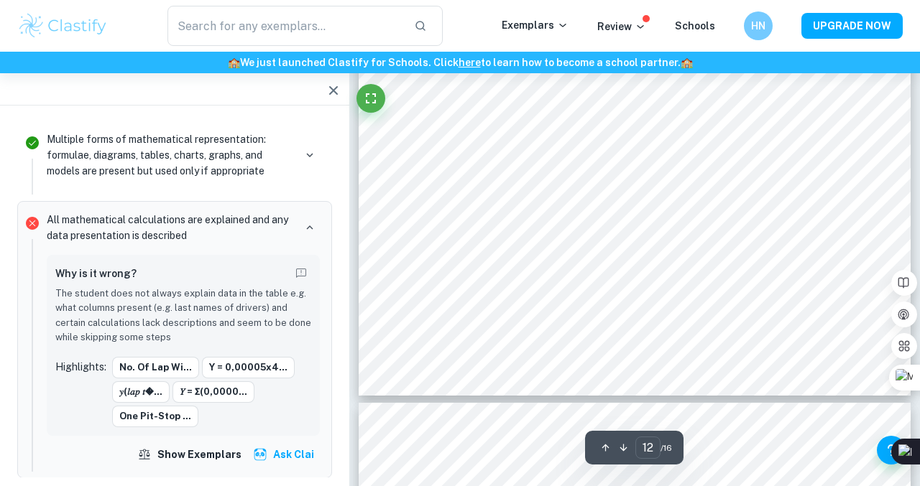
type input "13"
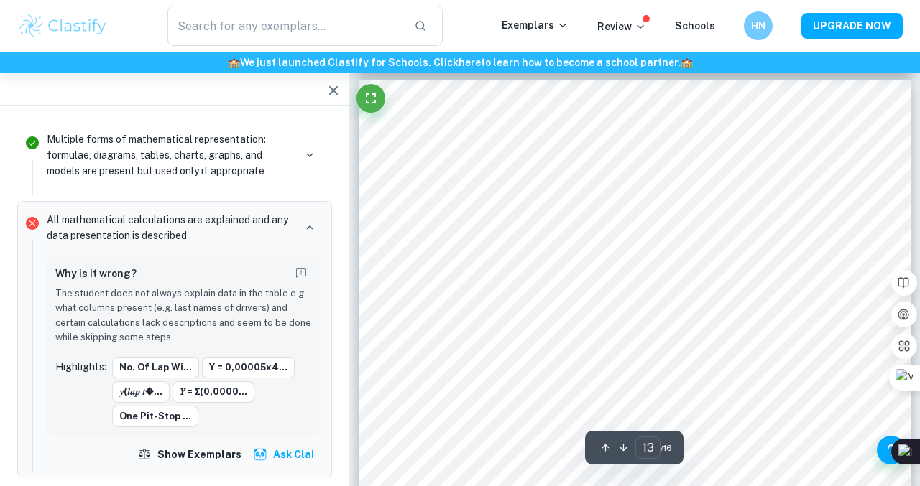
scroll to position [9459, 0]
click at [326, 89] on icon "button" at bounding box center [333, 90] width 17 height 17
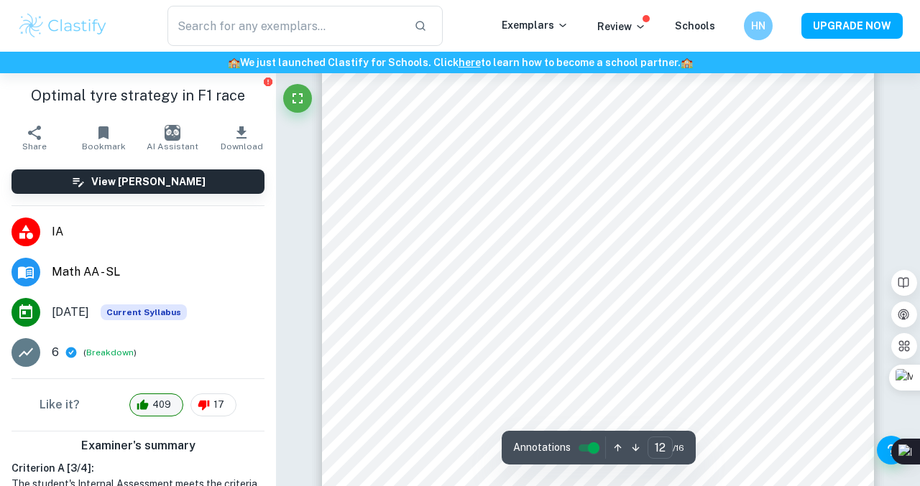
click at [151, 407] on span "409" at bounding box center [161, 405] width 34 height 14
click at [154, 406] on span "408" at bounding box center [161, 405] width 34 height 14
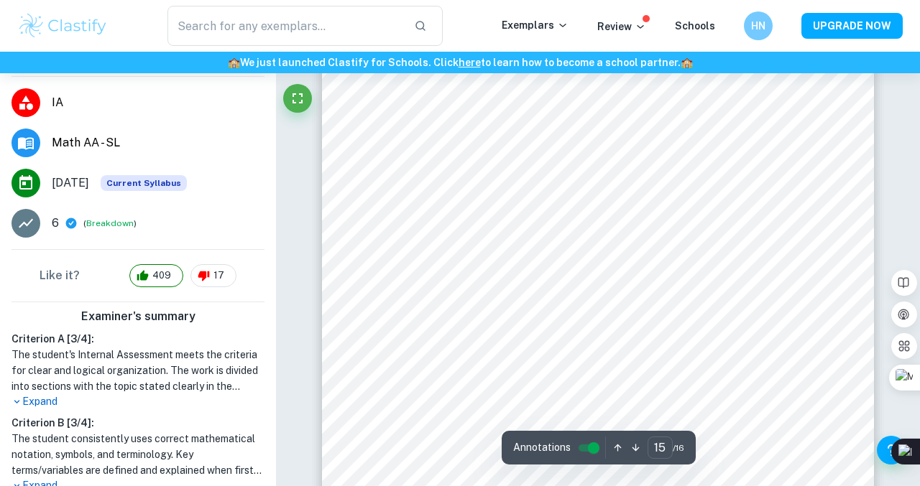
scroll to position [11175, 0]
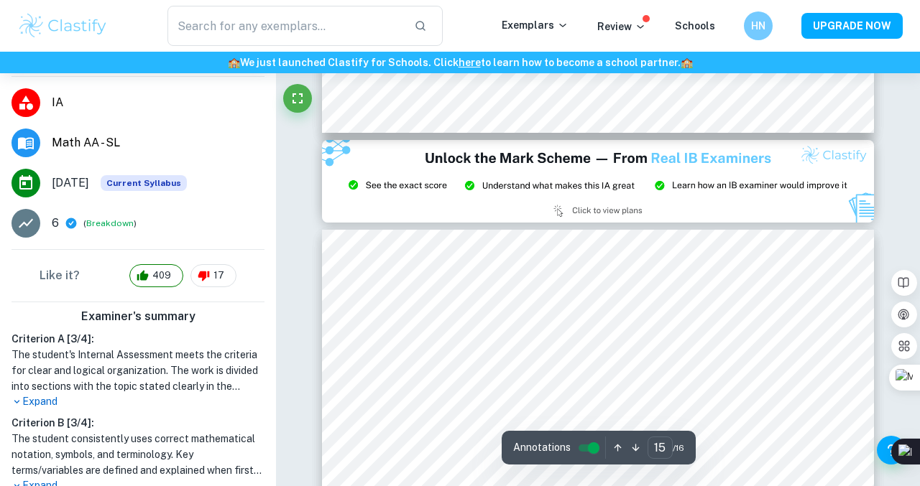
type input "14"
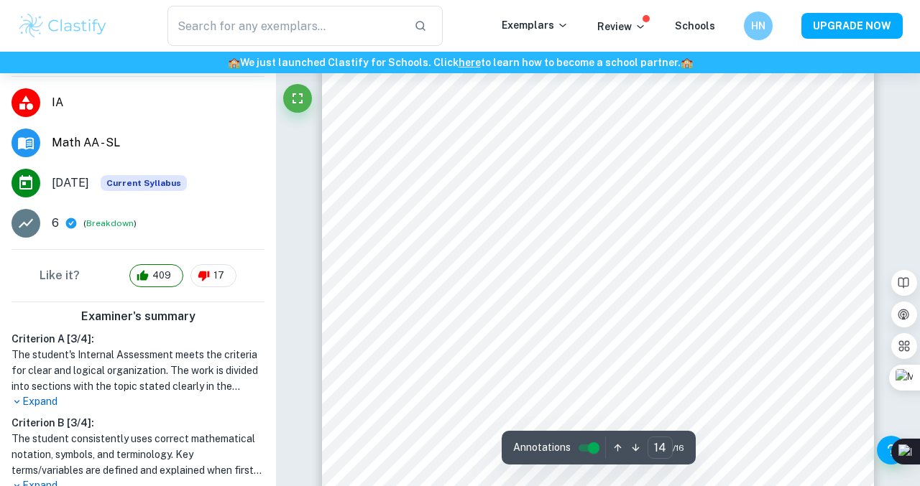
scroll to position [10532, 0]
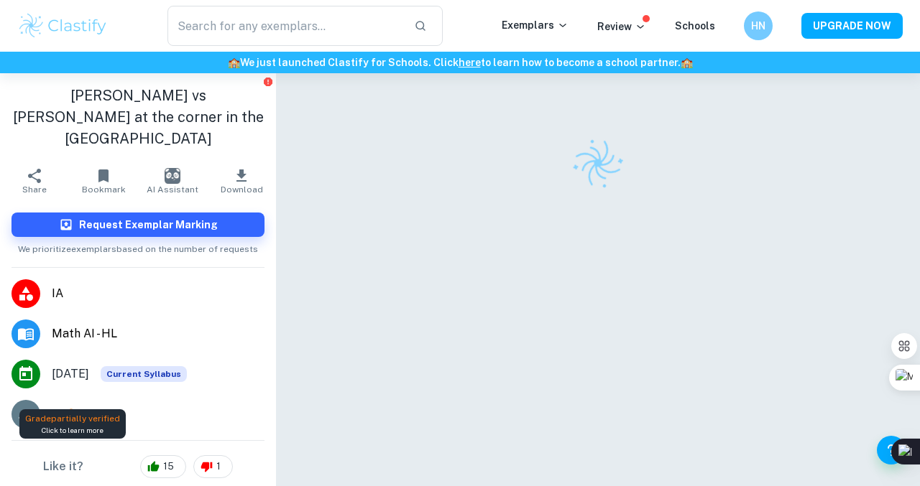
click at [71, 410] on icon at bounding box center [71, 415] width 11 height 11
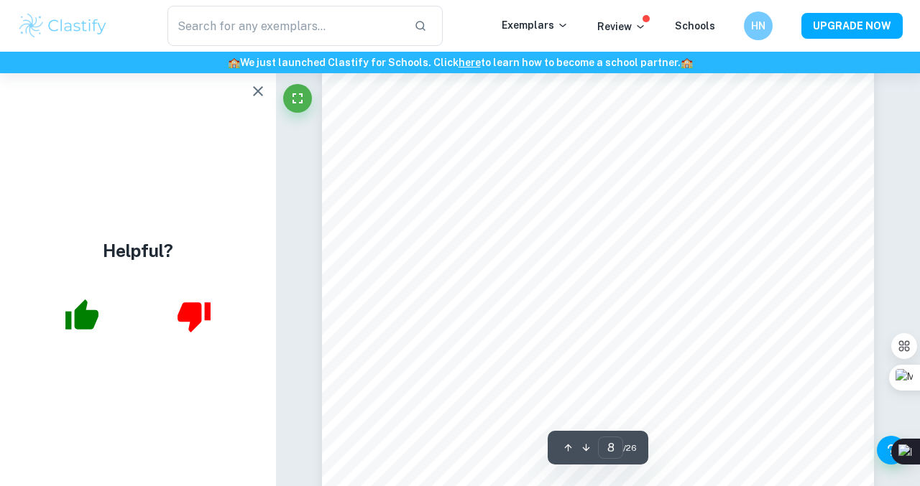
scroll to position [5746, 0]
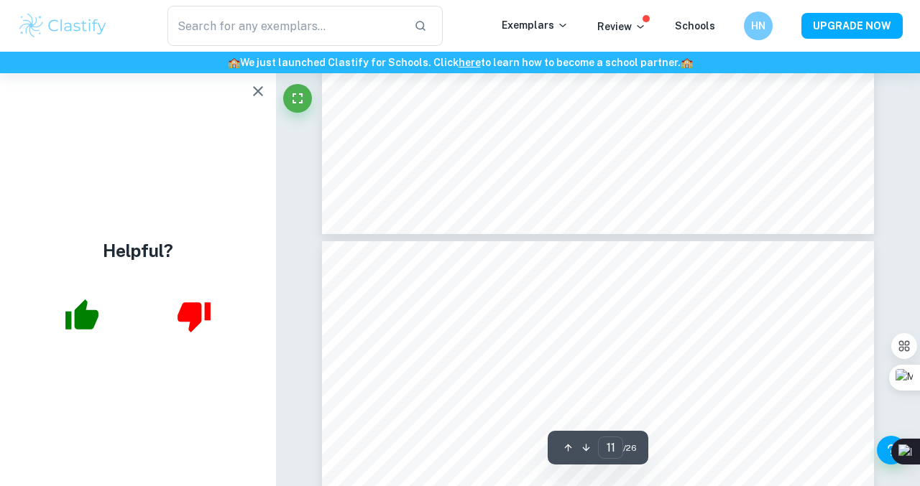
type input "12"
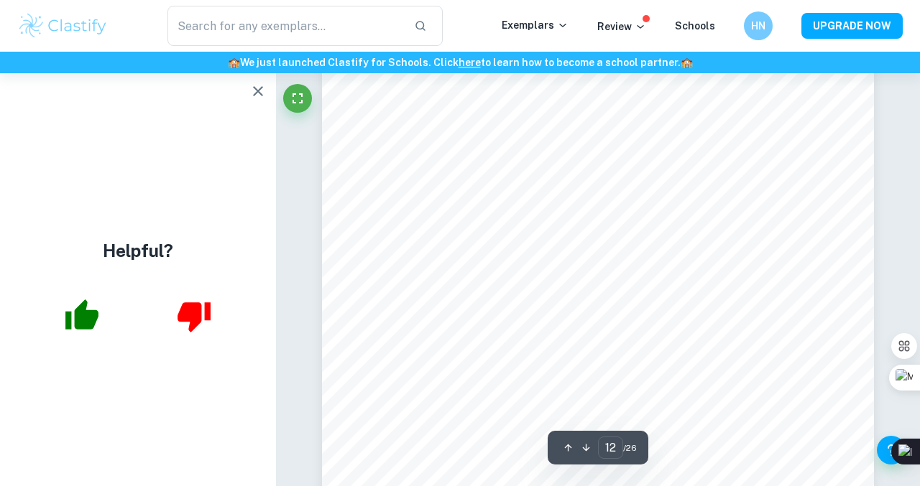
scroll to position [9230, 0]
